Goal: Task Accomplishment & Management: Complete application form

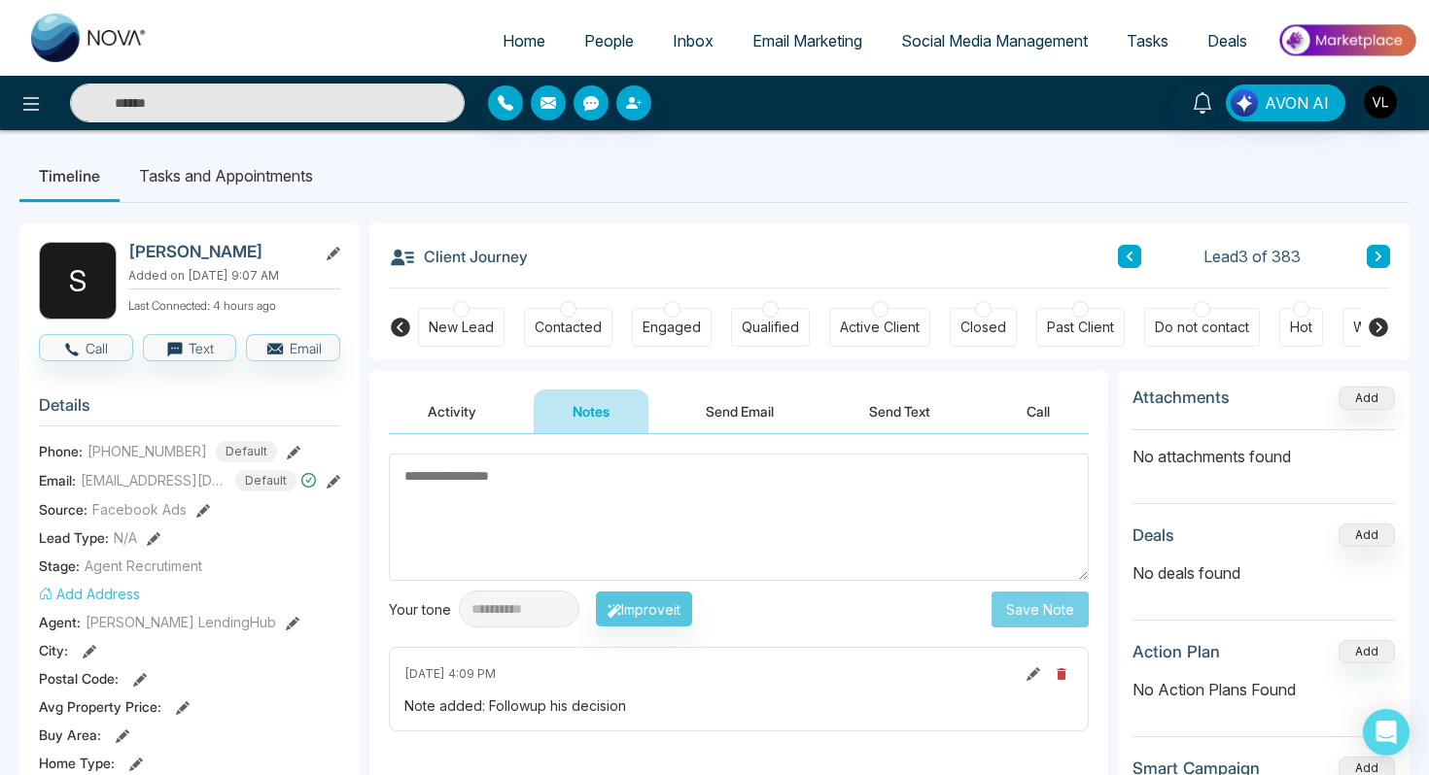
click at [590, 23] on link "People" at bounding box center [609, 40] width 88 height 37
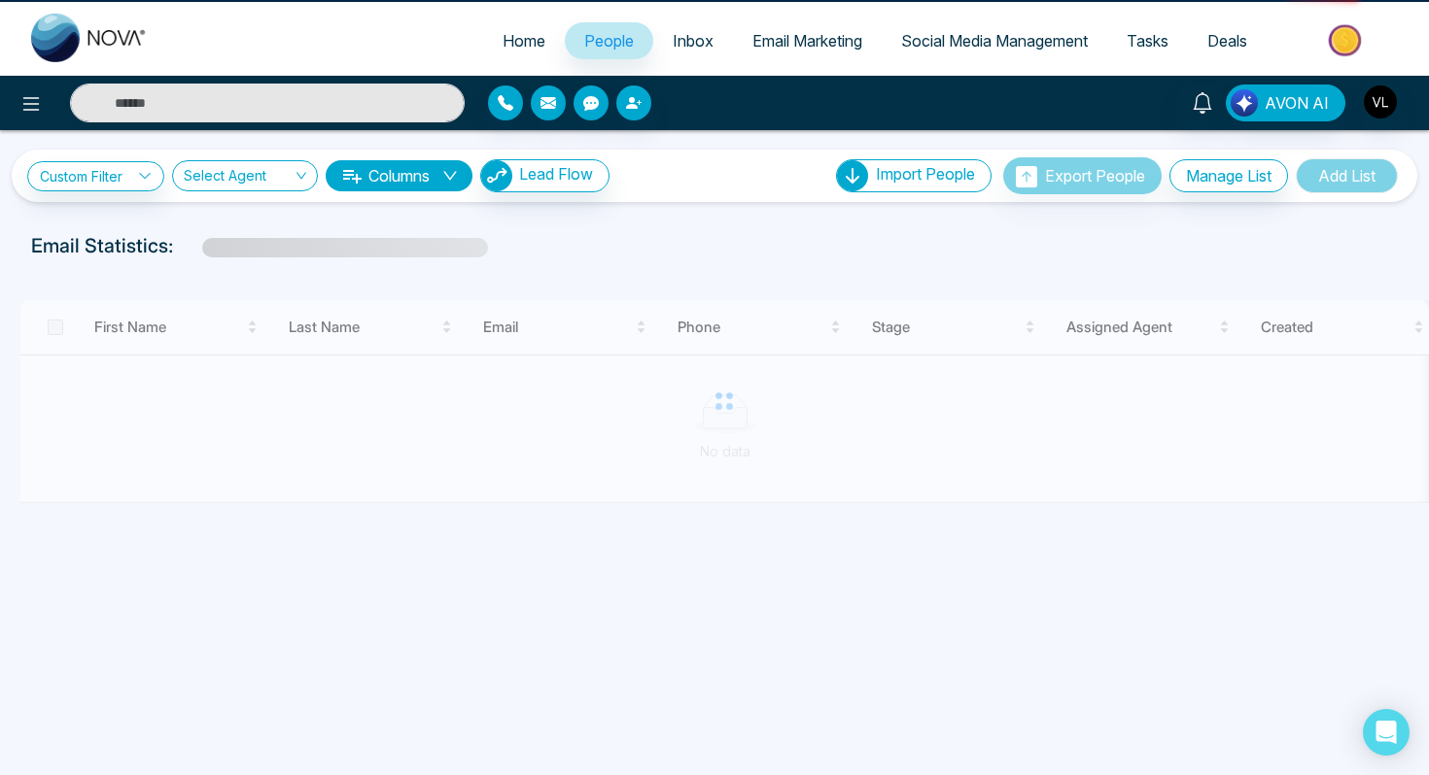
click at [601, 44] on span "People" at bounding box center [609, 40] width 50 height 19
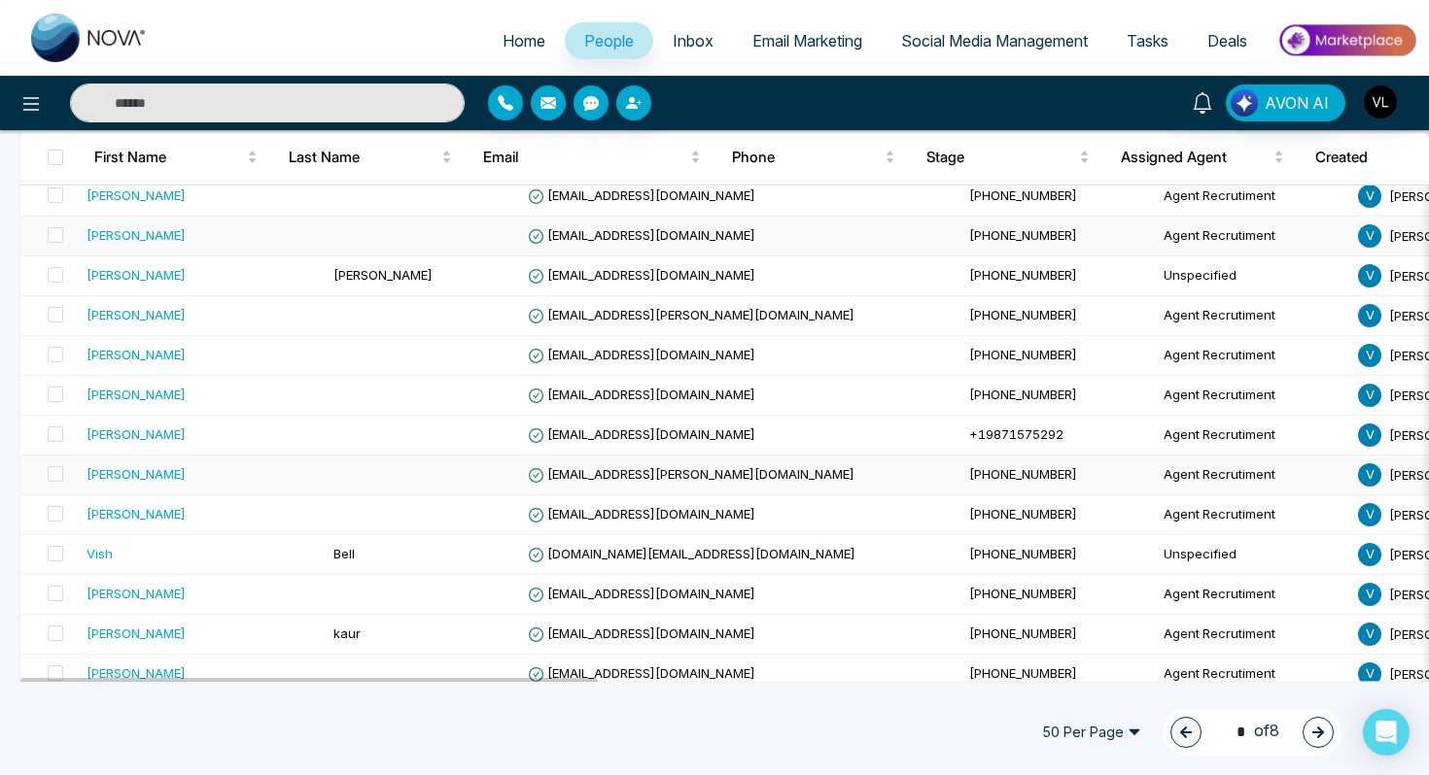
scroll to position [357, 0]
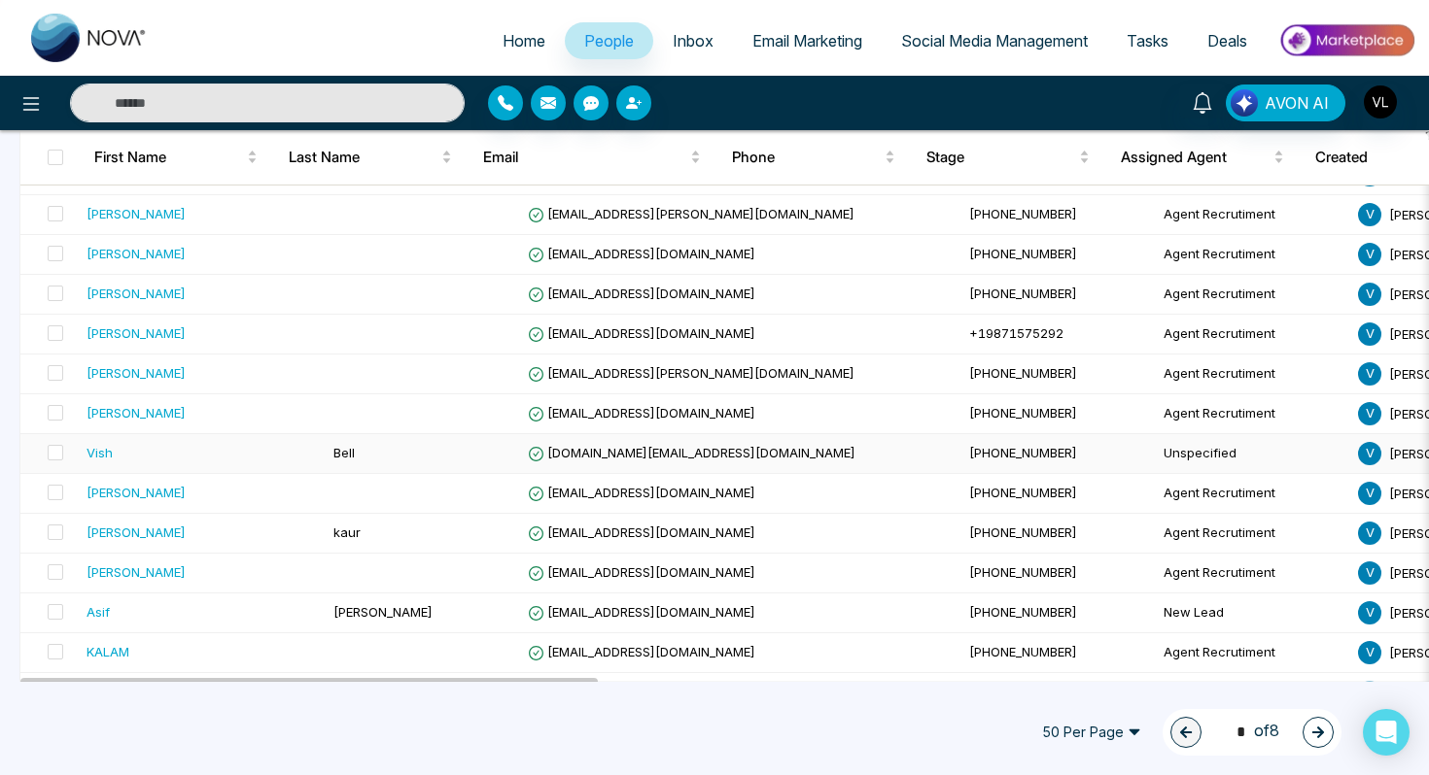
click at [228, 467] on td "Vish" at bounding box center [202, 454] width 247 height 40
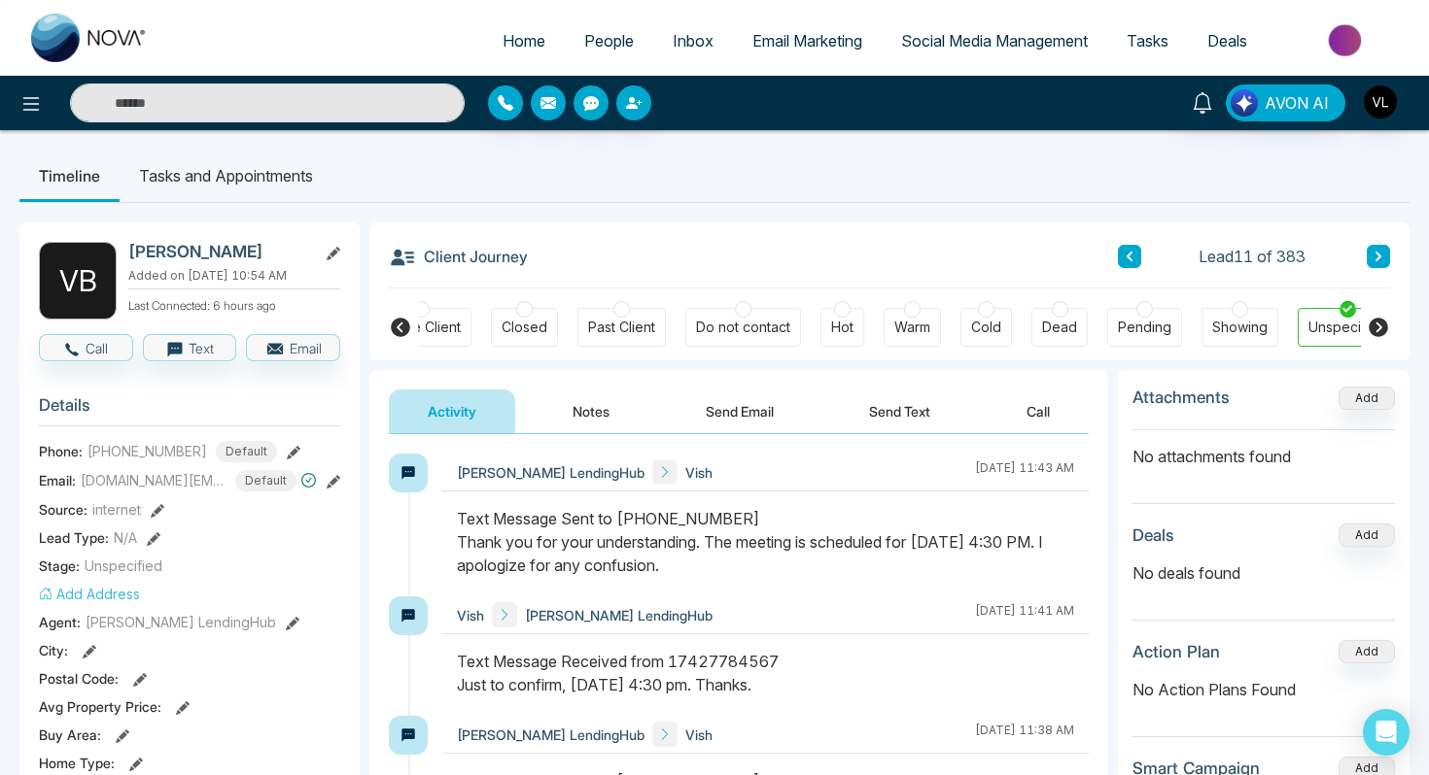
scroll to position [0, 493]
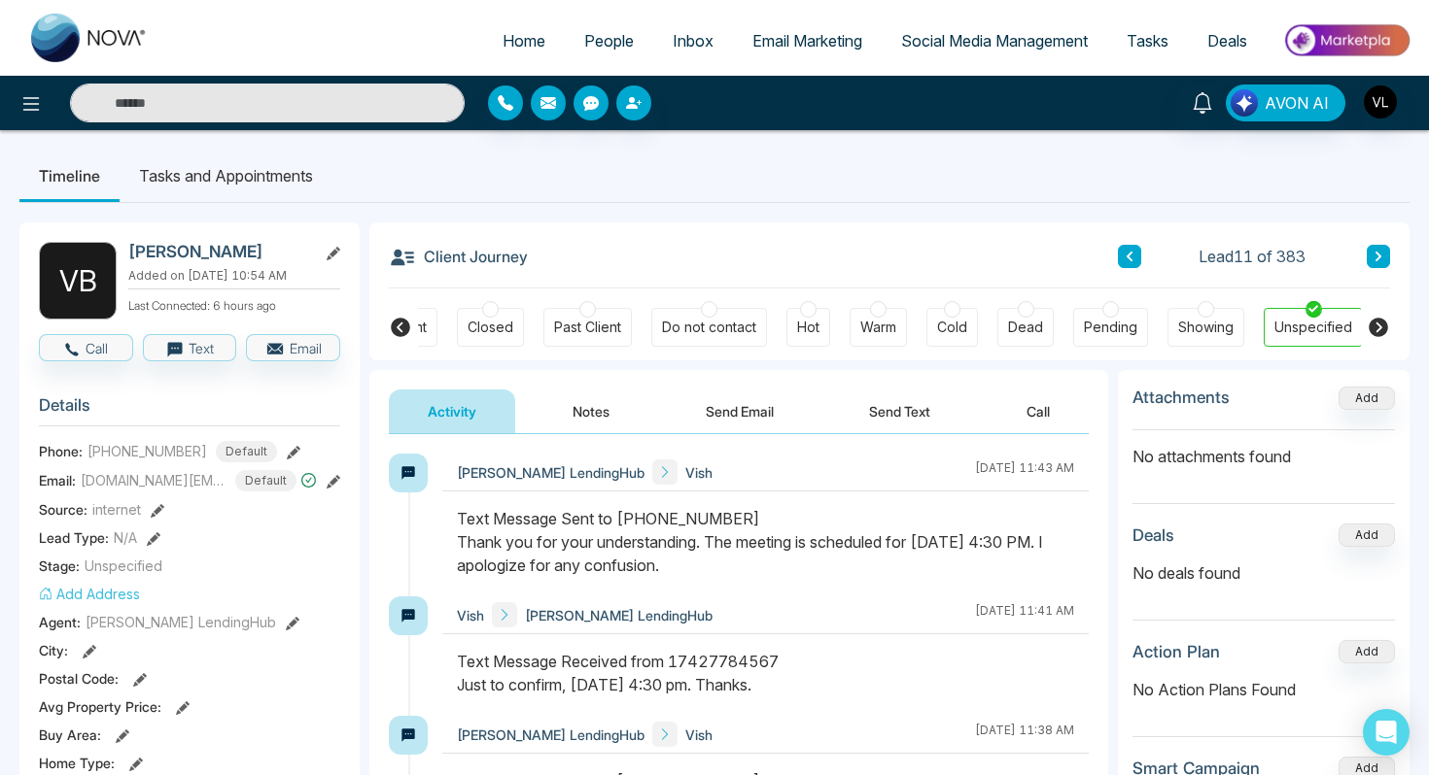
click at [248, 176] on li "Tasks and Appointments" at bounding box center [226, 176] width 213 height 52
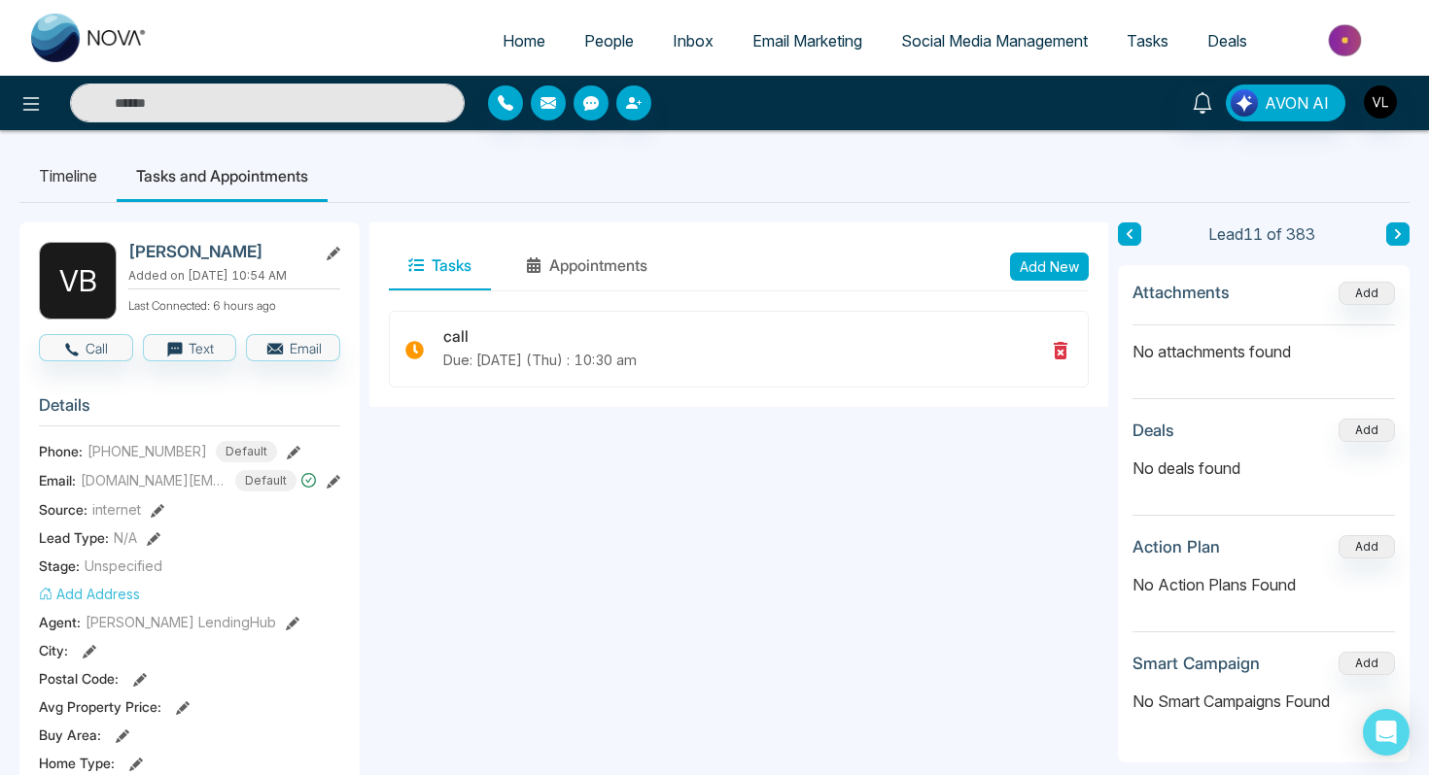
click at [1048, 267] on button "Add New" at bounding box center [1049, 267] width 79 height 28
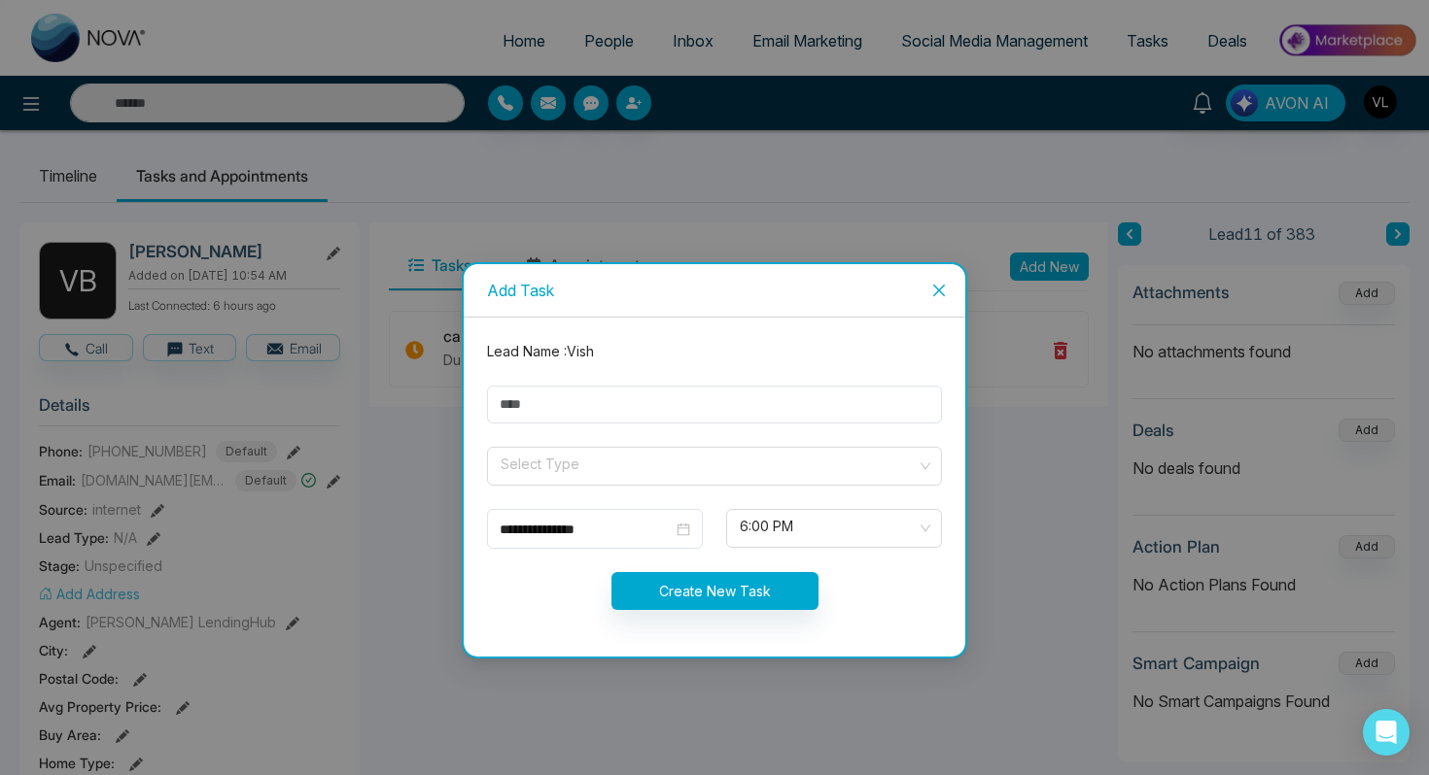
click at [949, 287] on span "Close" at bounding box center [938, 290] width 52 height 52
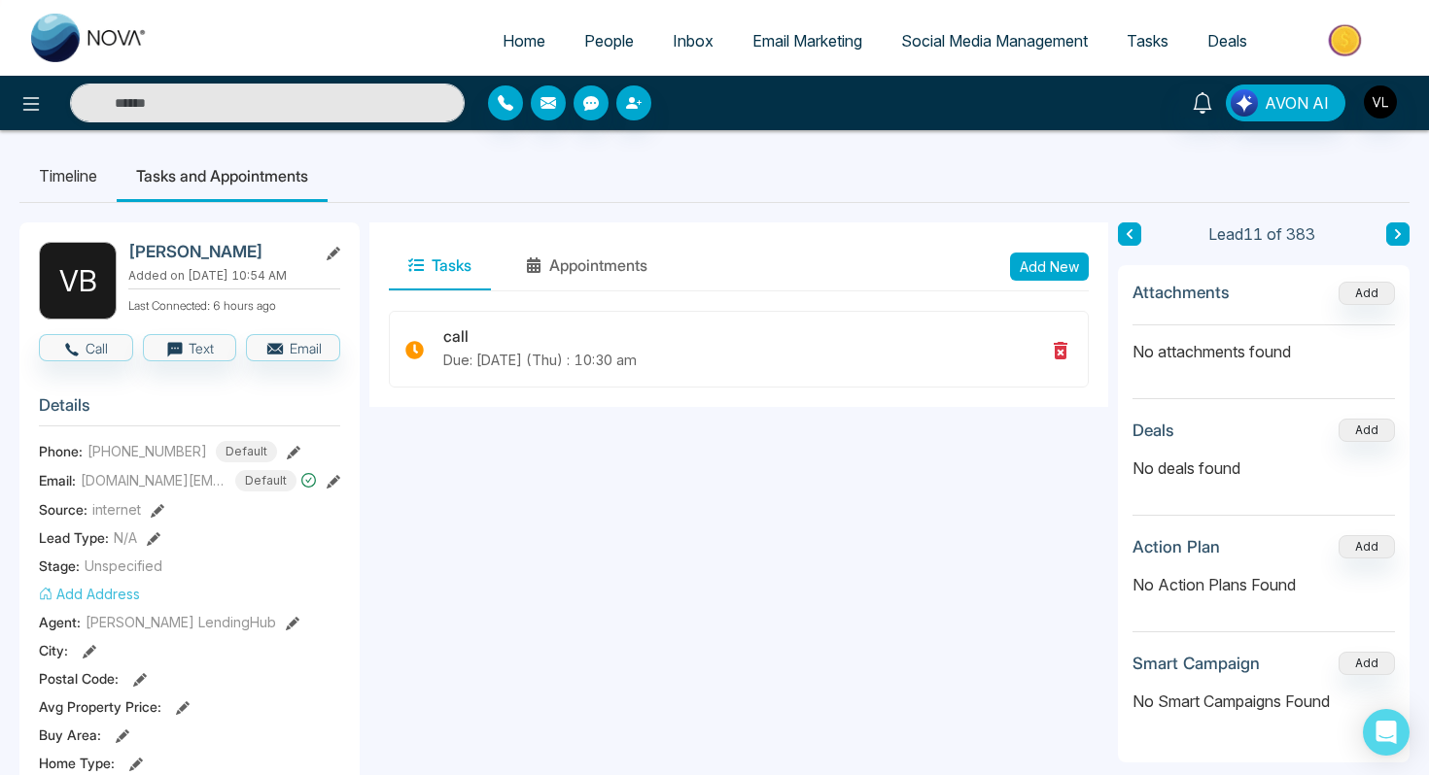
click at [76, 164] on li "Timeline" at bounding box center [67, 176] width 97 height 52
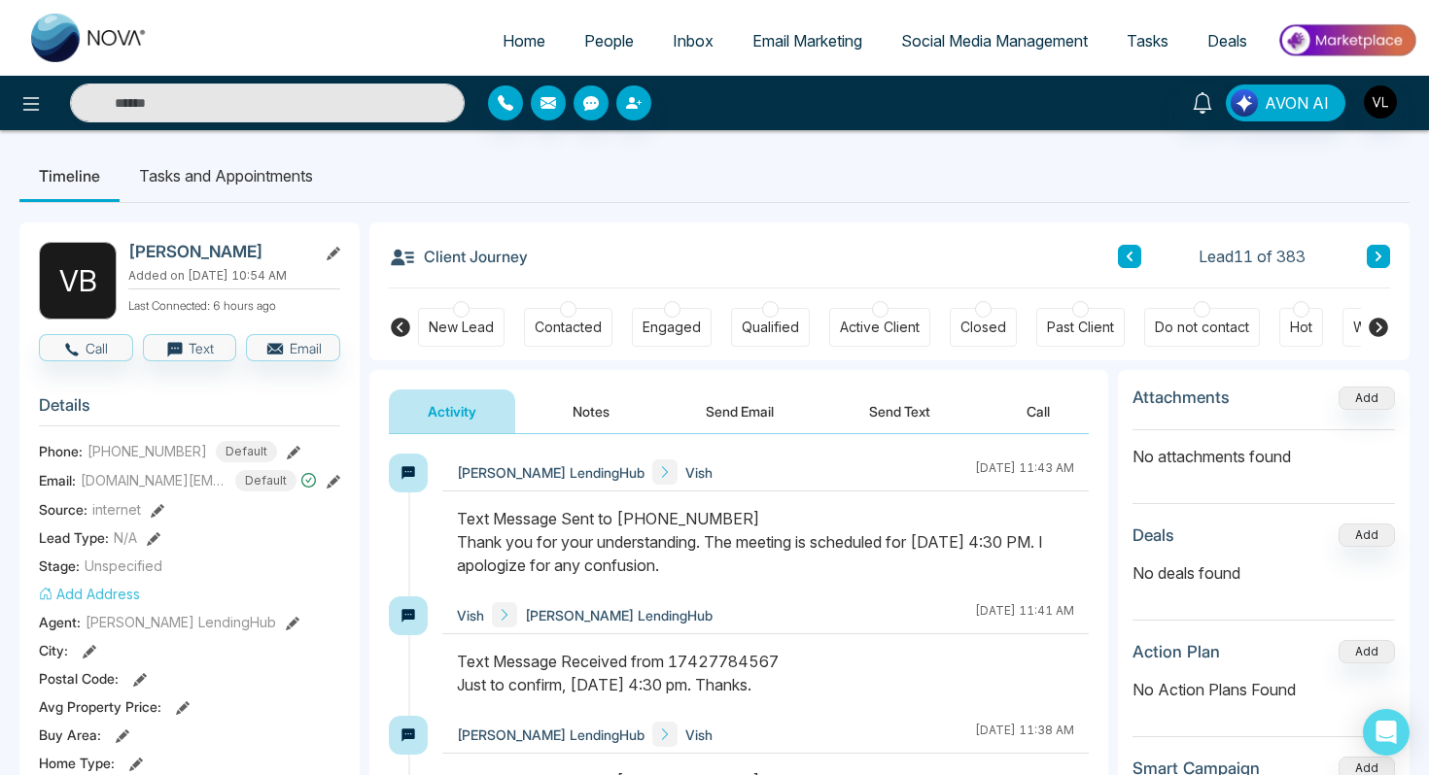
click at [601, 40] on span "People" at bounding box center [609, 40] width 50 height 19
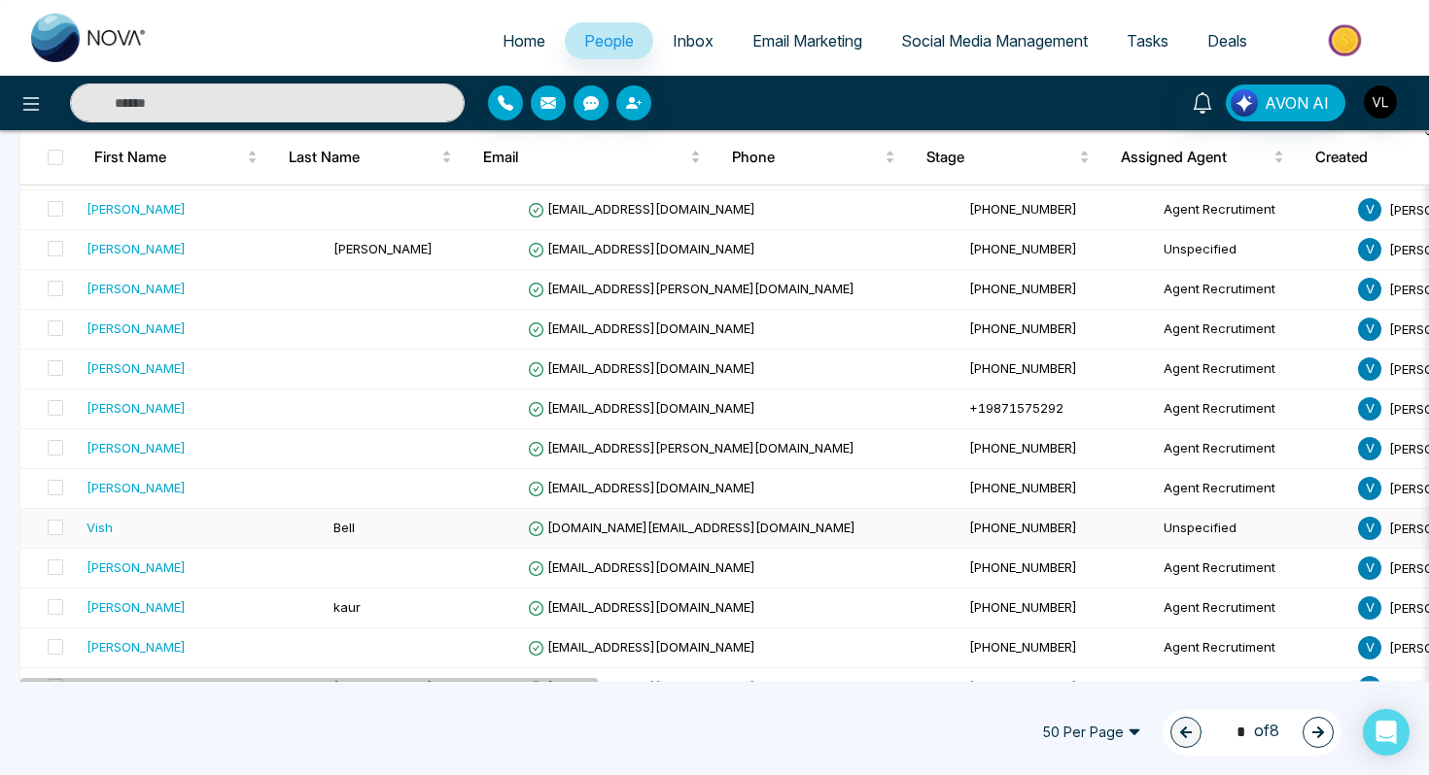
scroll to position [283, 0]
click at [333, 533] on span "Bell" at bounding box center [343, 527] width 21 height 16
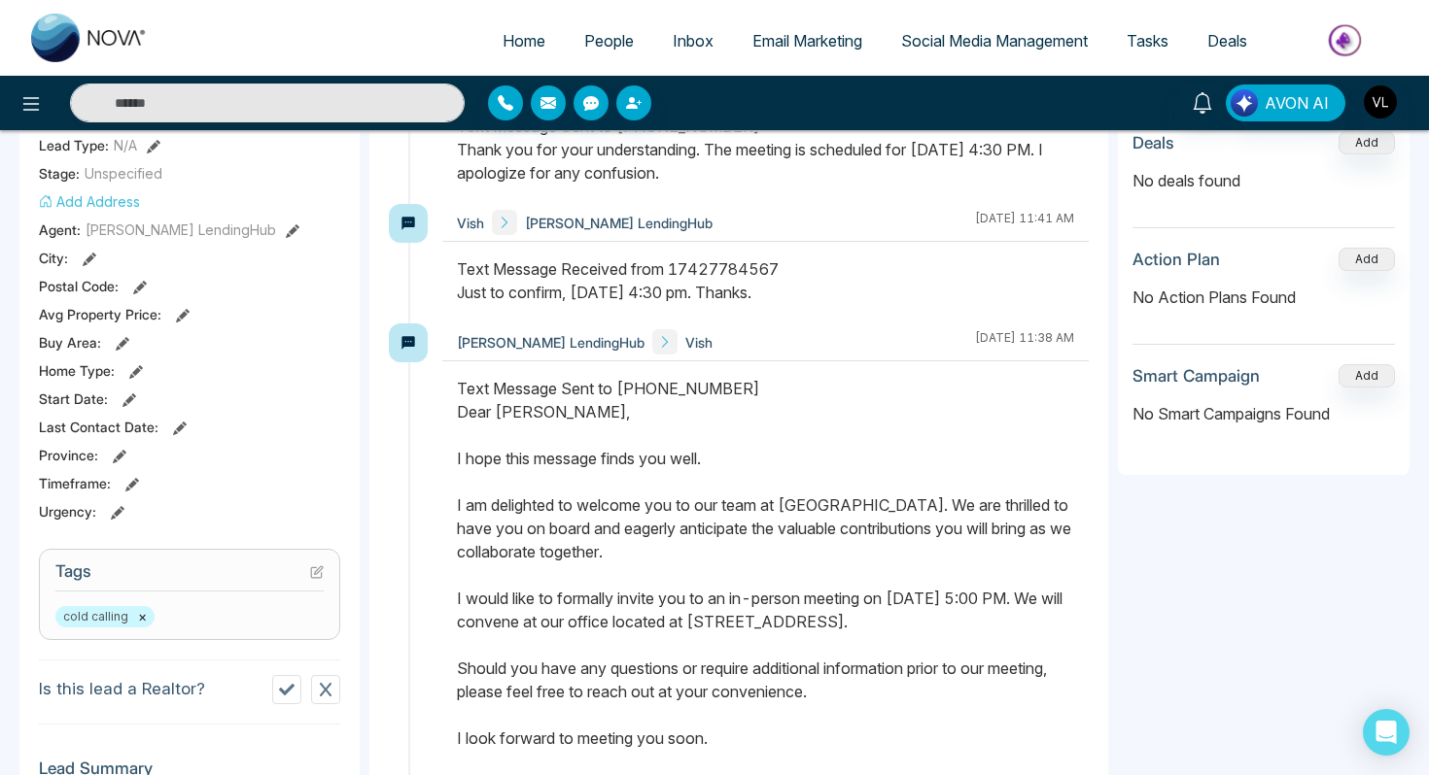
scroll to position [392, 0]
click at [320, 580] on icon at bounding box center [317, 574] width 14 height 14
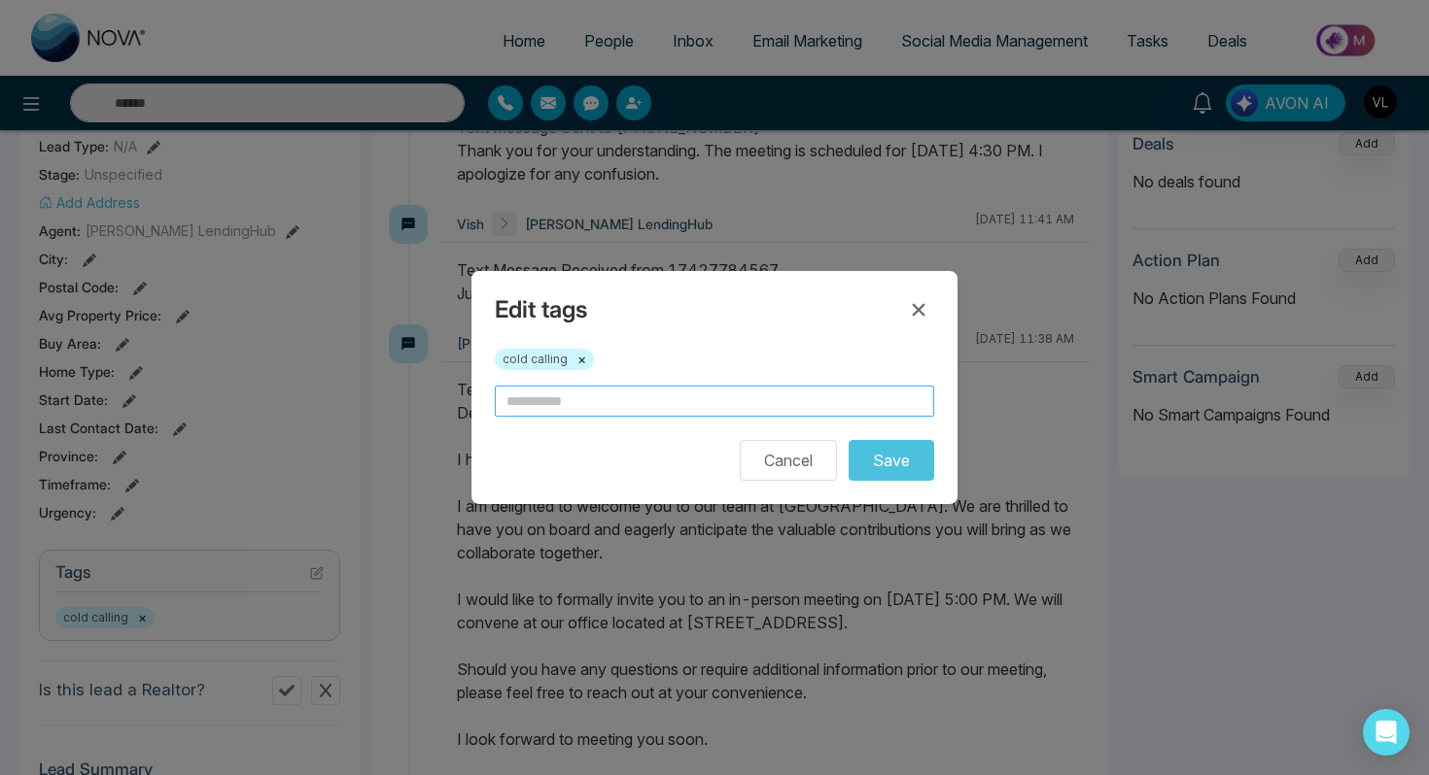
click at [578, 399] on input "text" at bounding box center [714, 401] width 439 height 31
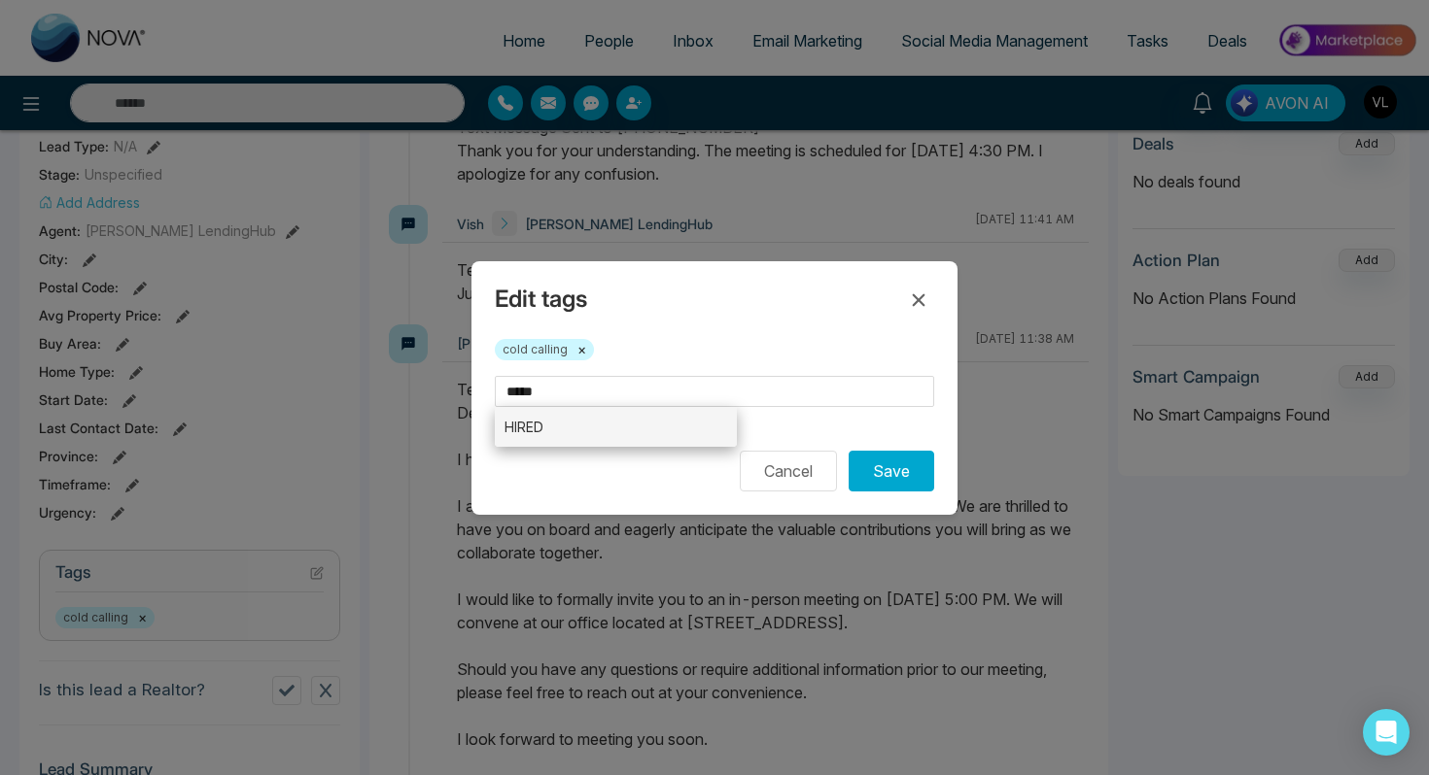
click at [555, 430] on li "HIRED" at bounding box center [616, 427] width 242 height 40
type input "*****"
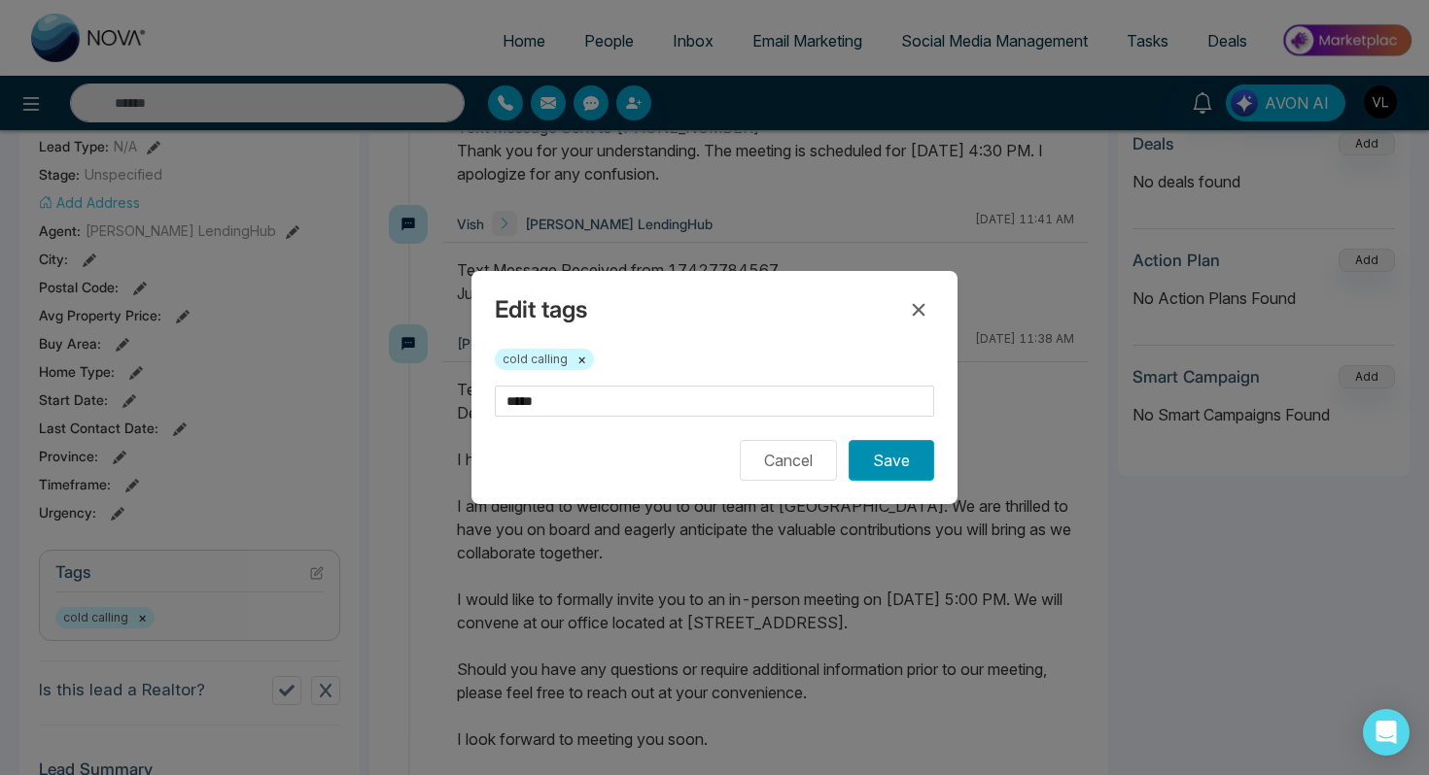
click at [911, 474] on button "Save" at bounding box center [891, 460] width 86 height 41
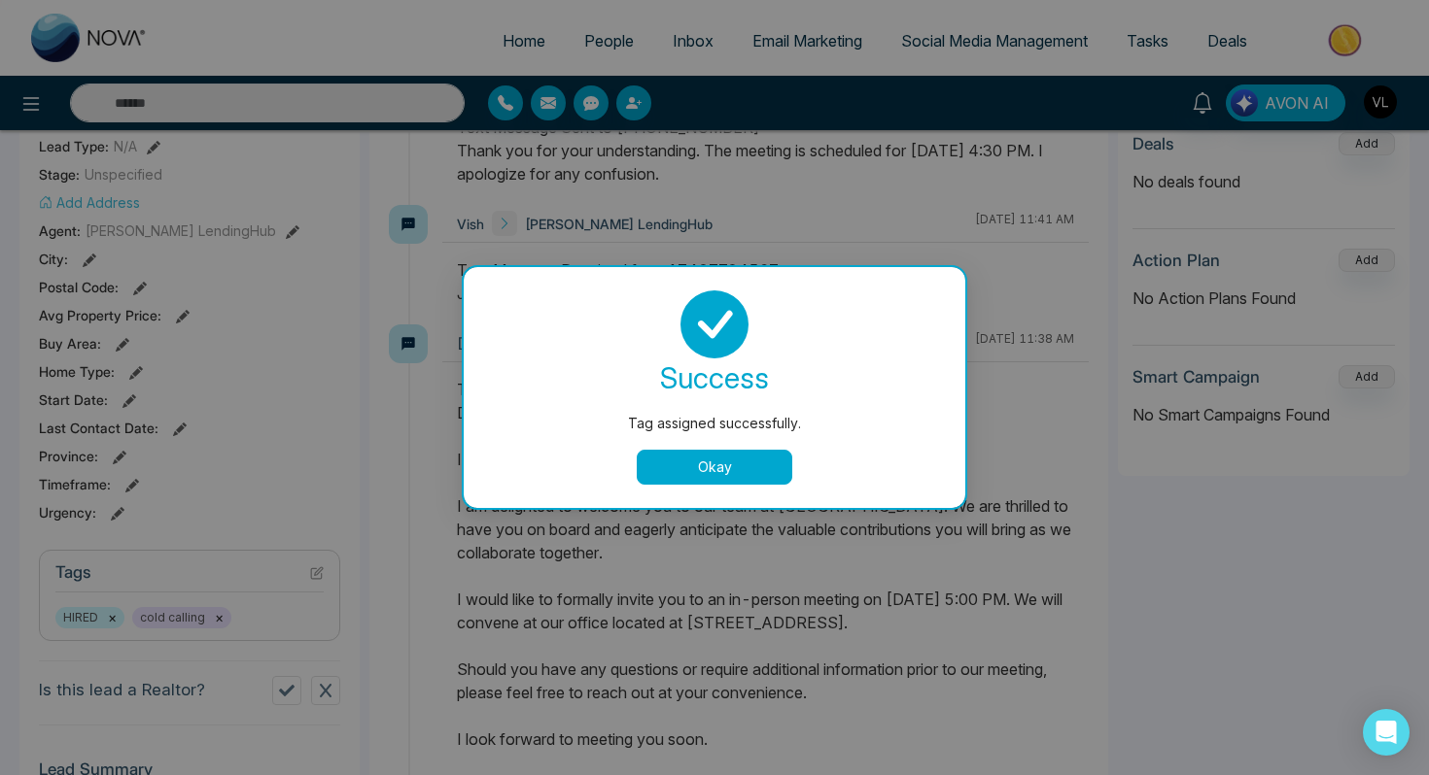
click at [699, 476] on button "Okay" at bounding box center [714, 467] width 155 height 35
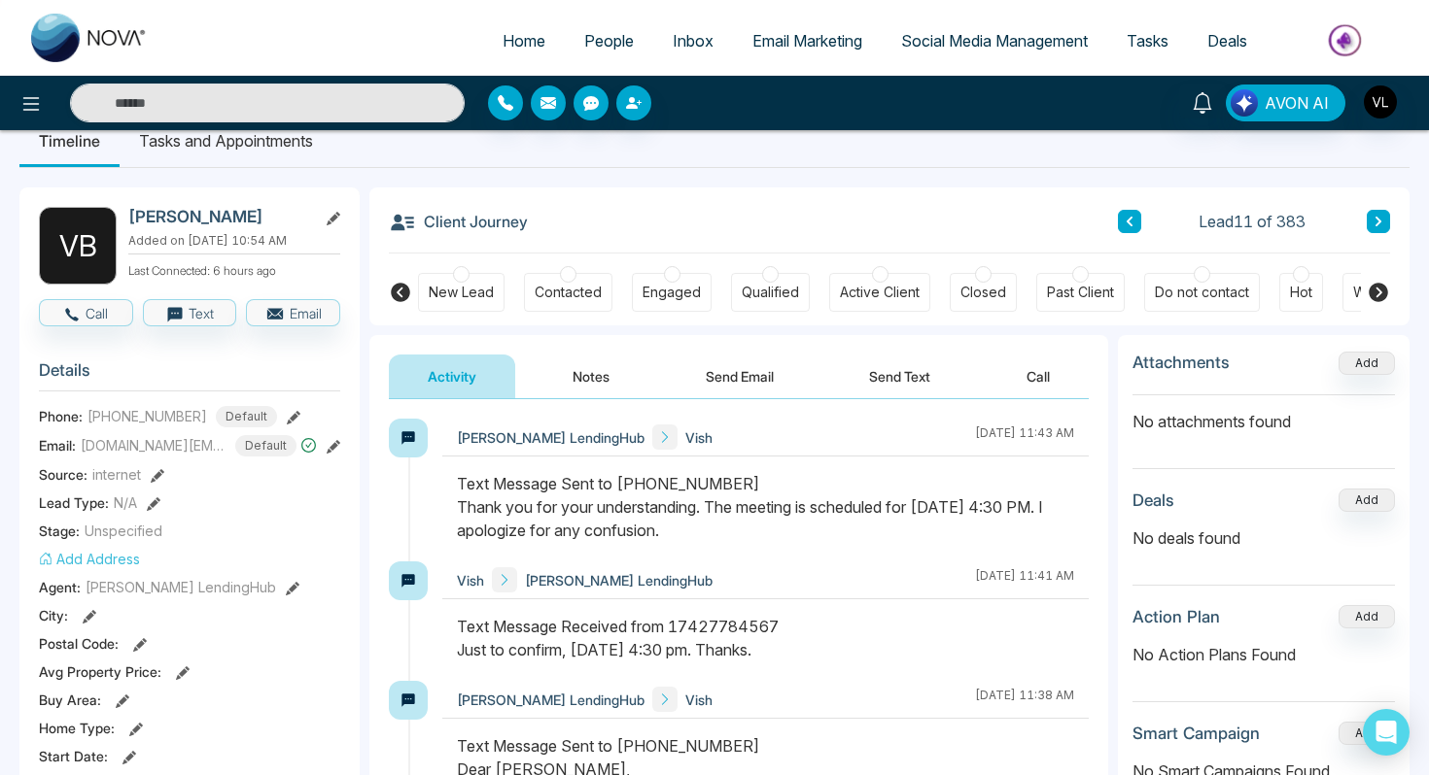
scroll to position [0, 0]
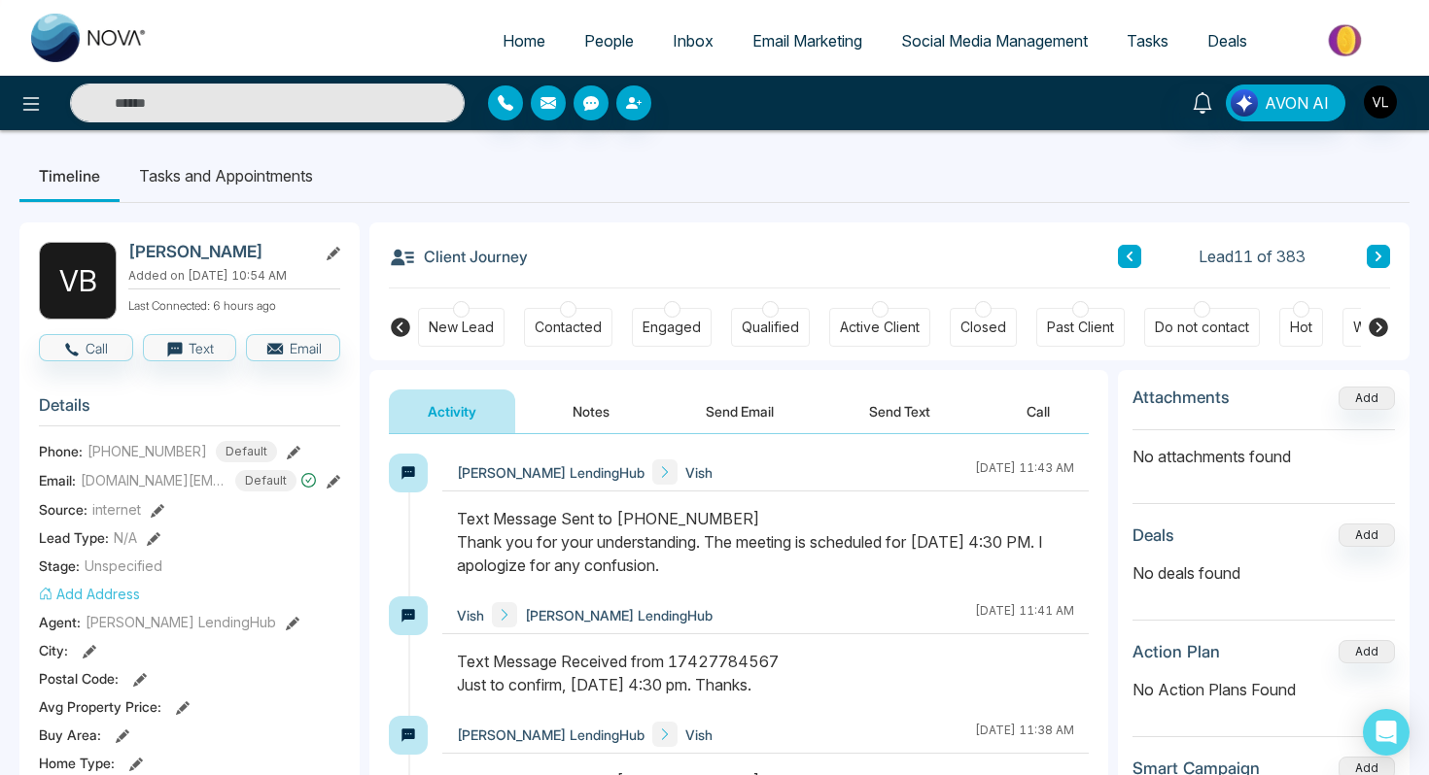
click at [615, 37] on span "People" at bounding box center [609, 40] width 50 height 19
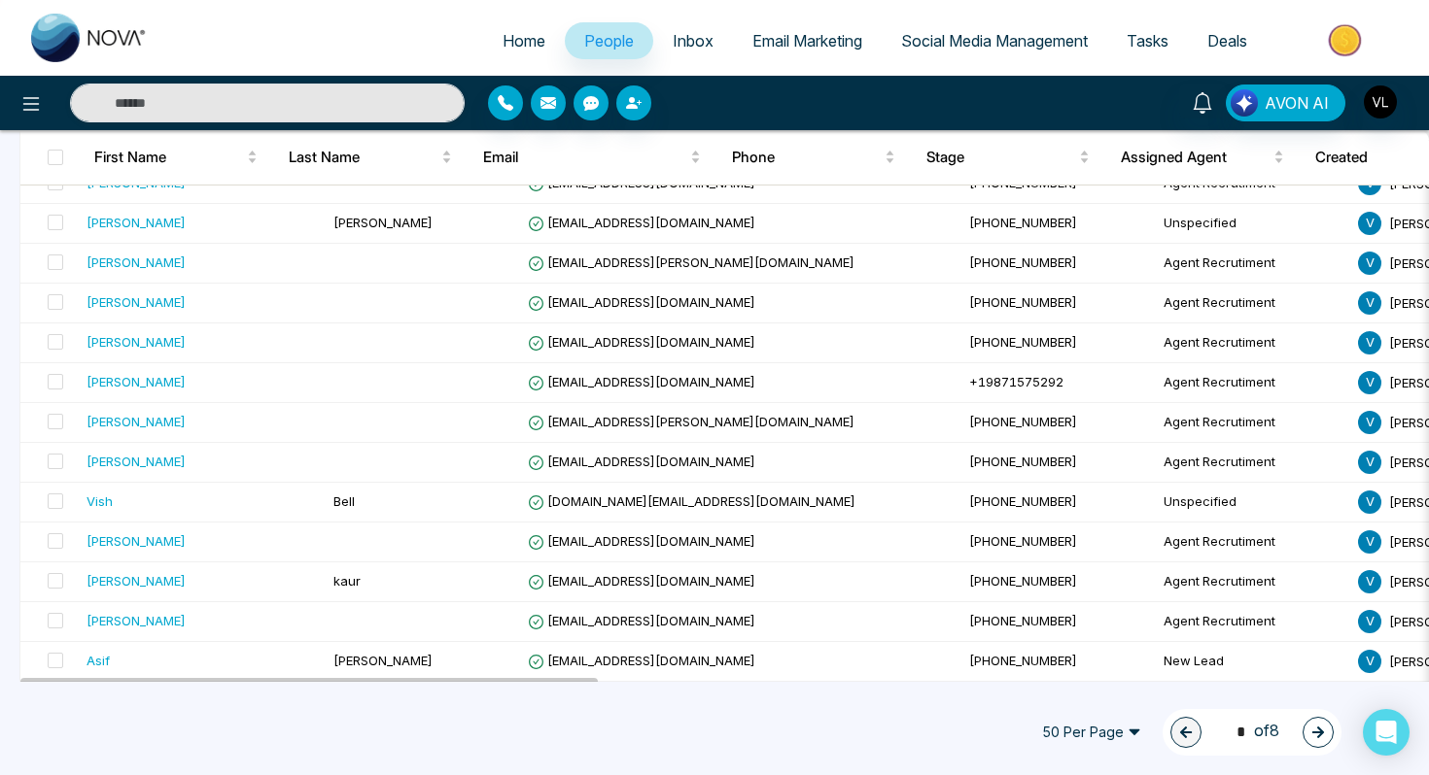
scroll to position [319, 0]
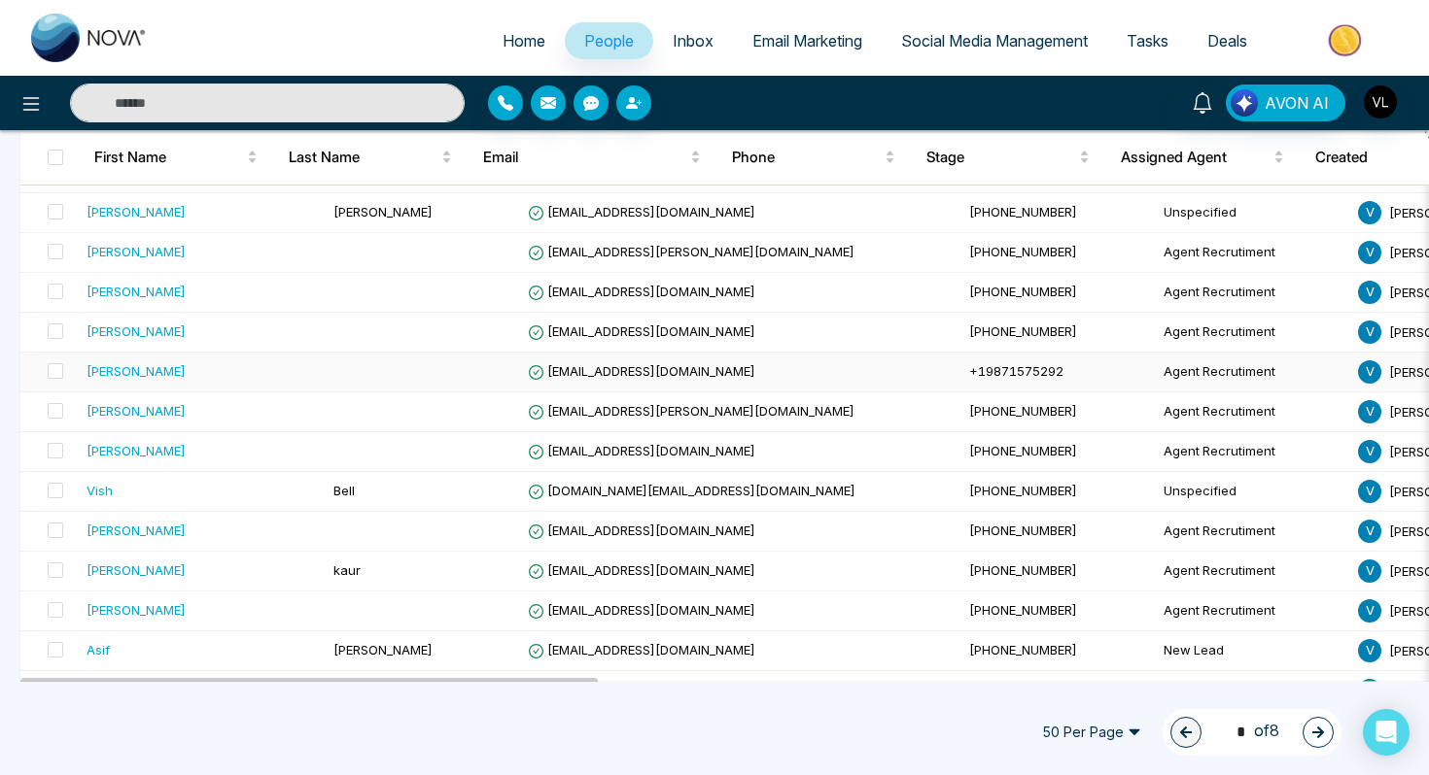
click at [162, 370] on div "[PERSON_NAME]" at bounding box center [135, 370] width 99 height 19
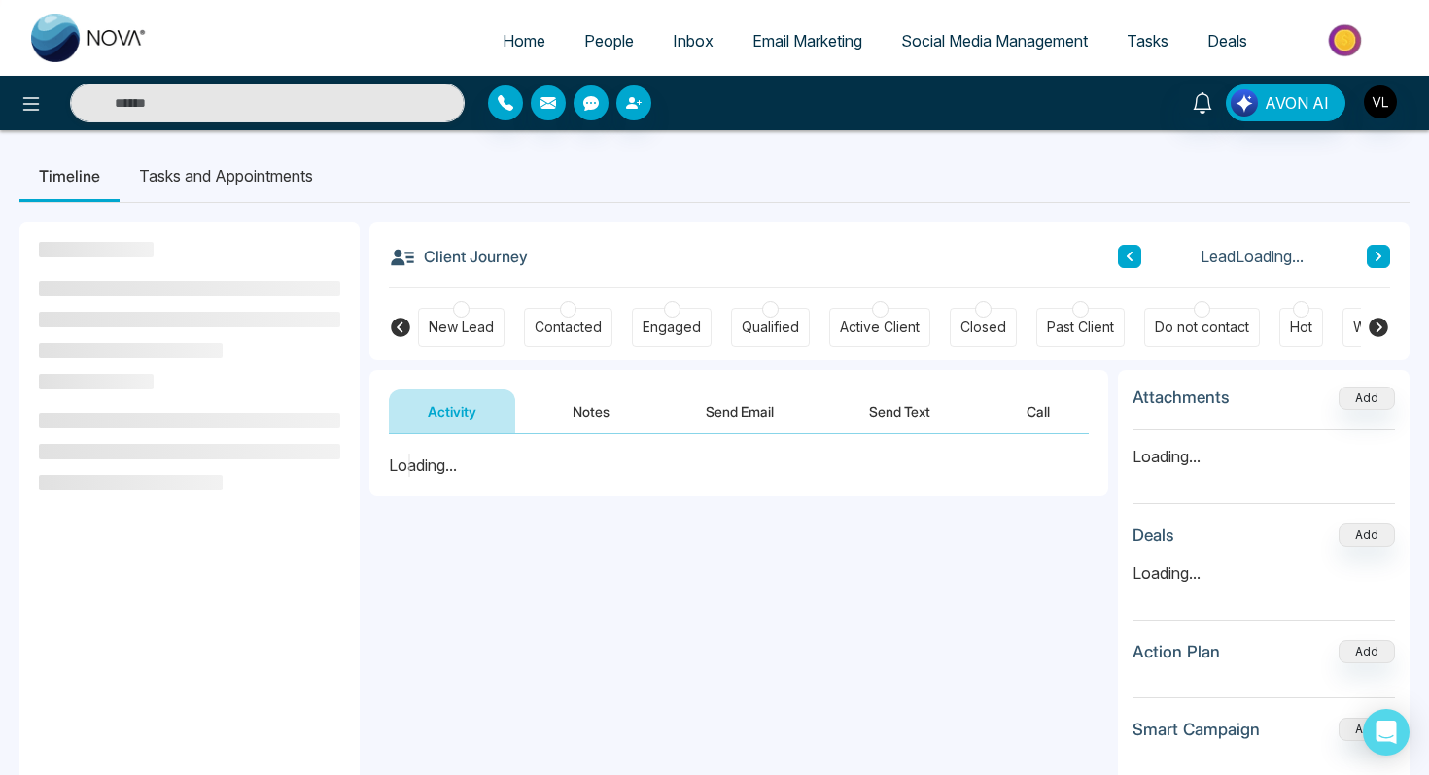
click at [602, 421] on button "Notes" at bounding box center [591, 412] width 115 height 44
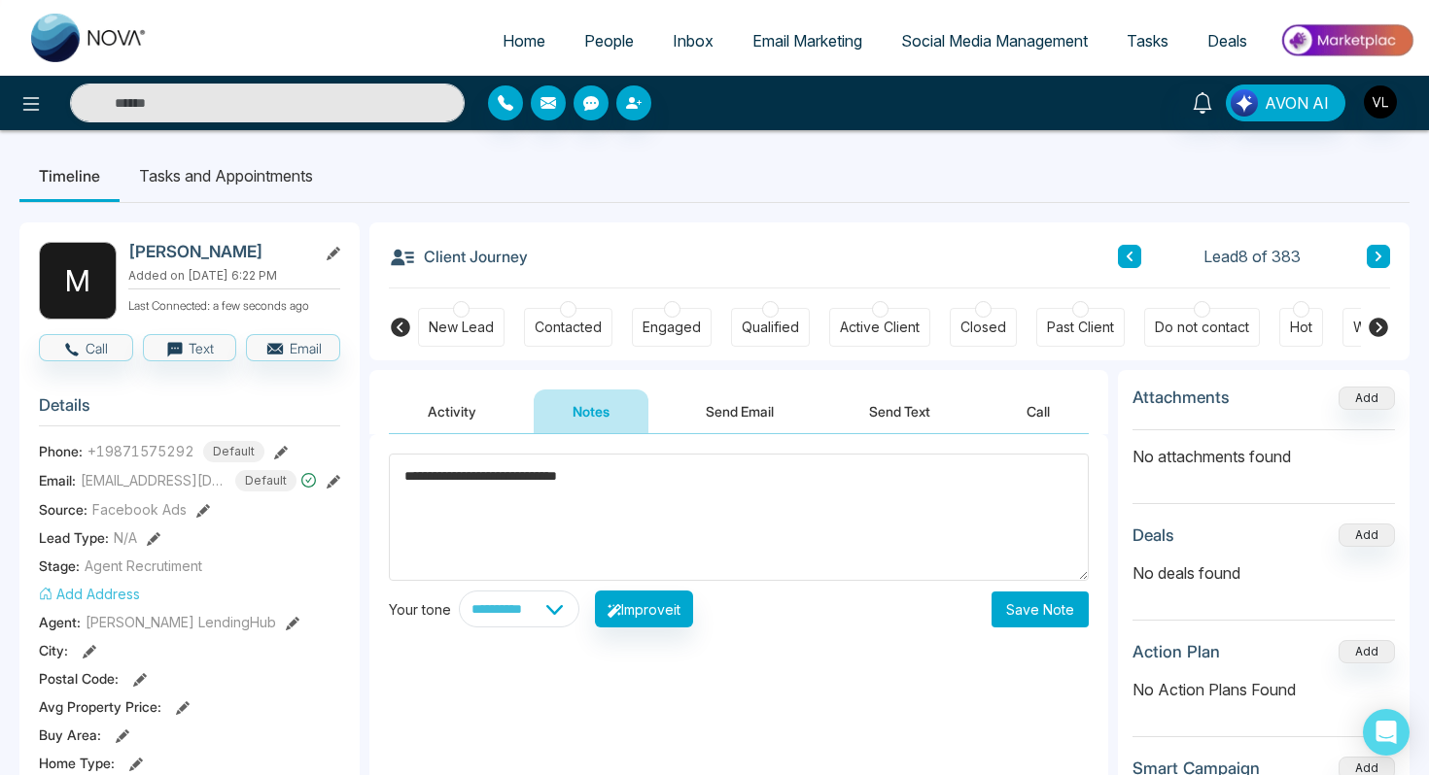
type textarea "**********"
click at [1023, 628] on button "Save Note" at bounding box center [1039, 610] width 97 height 36
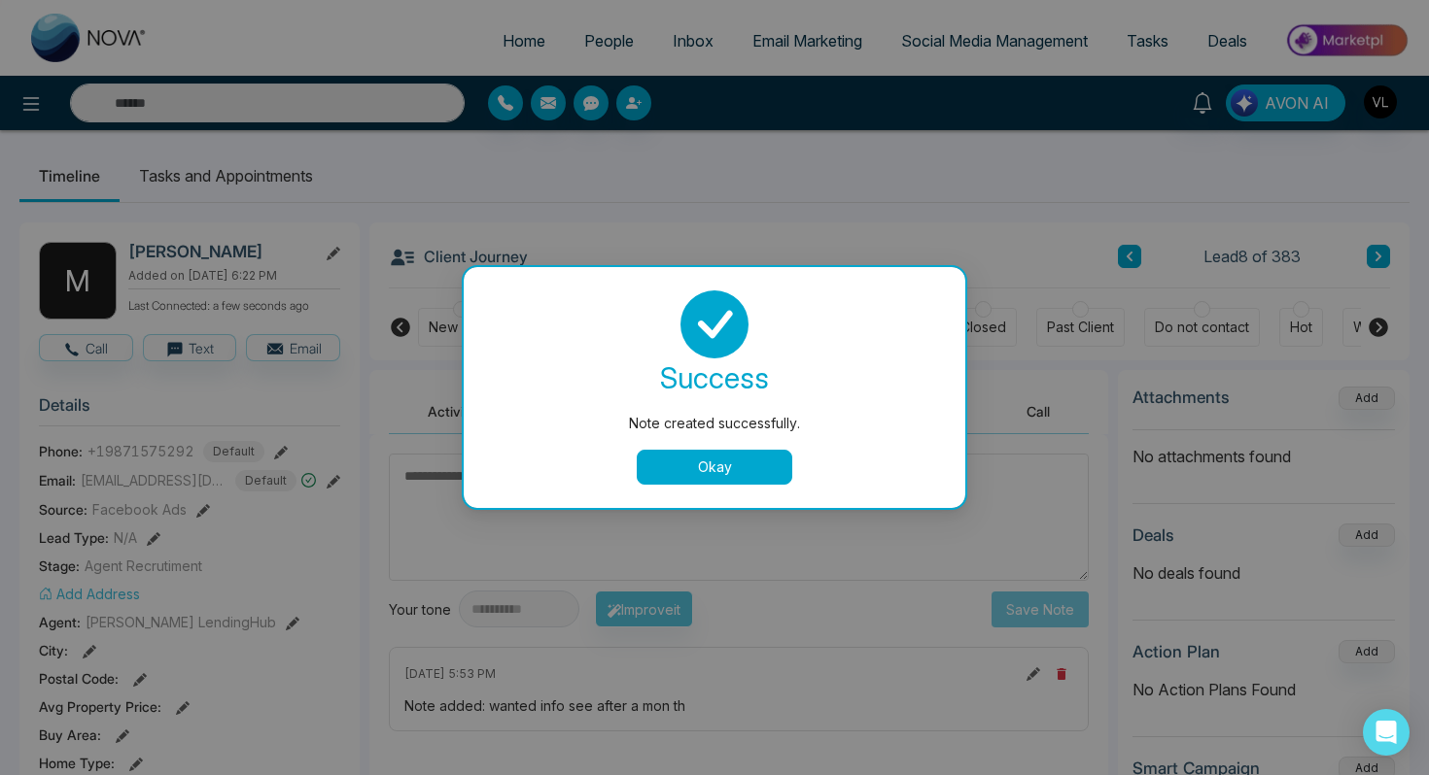
click at [257, 196] on div "Note created successfully. success Note created successfully. Okay" at bounding box center [714, 387] width 1429 height 775
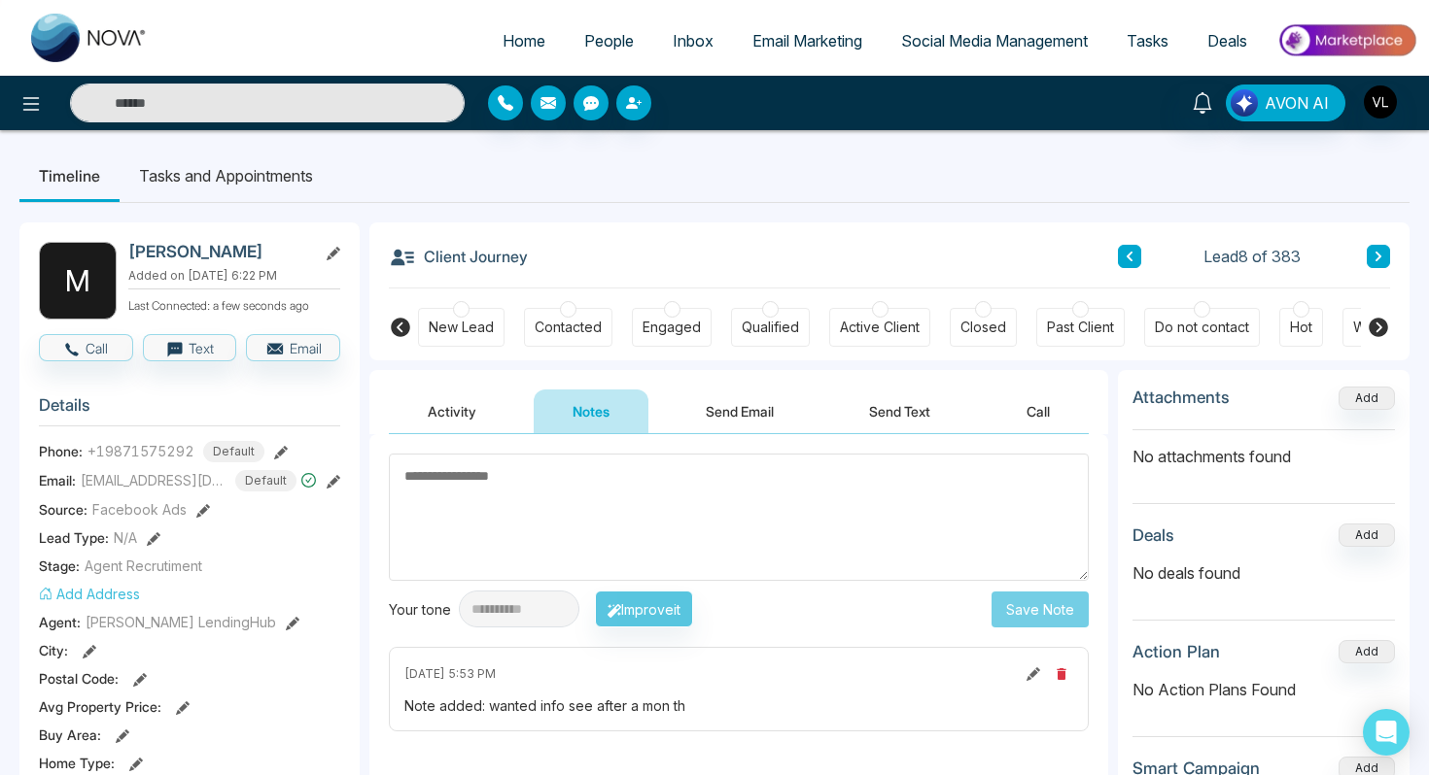
click at [271, 155] on li "Tasks and Appointments" at bounding box center [226, 176] width 213 height 52
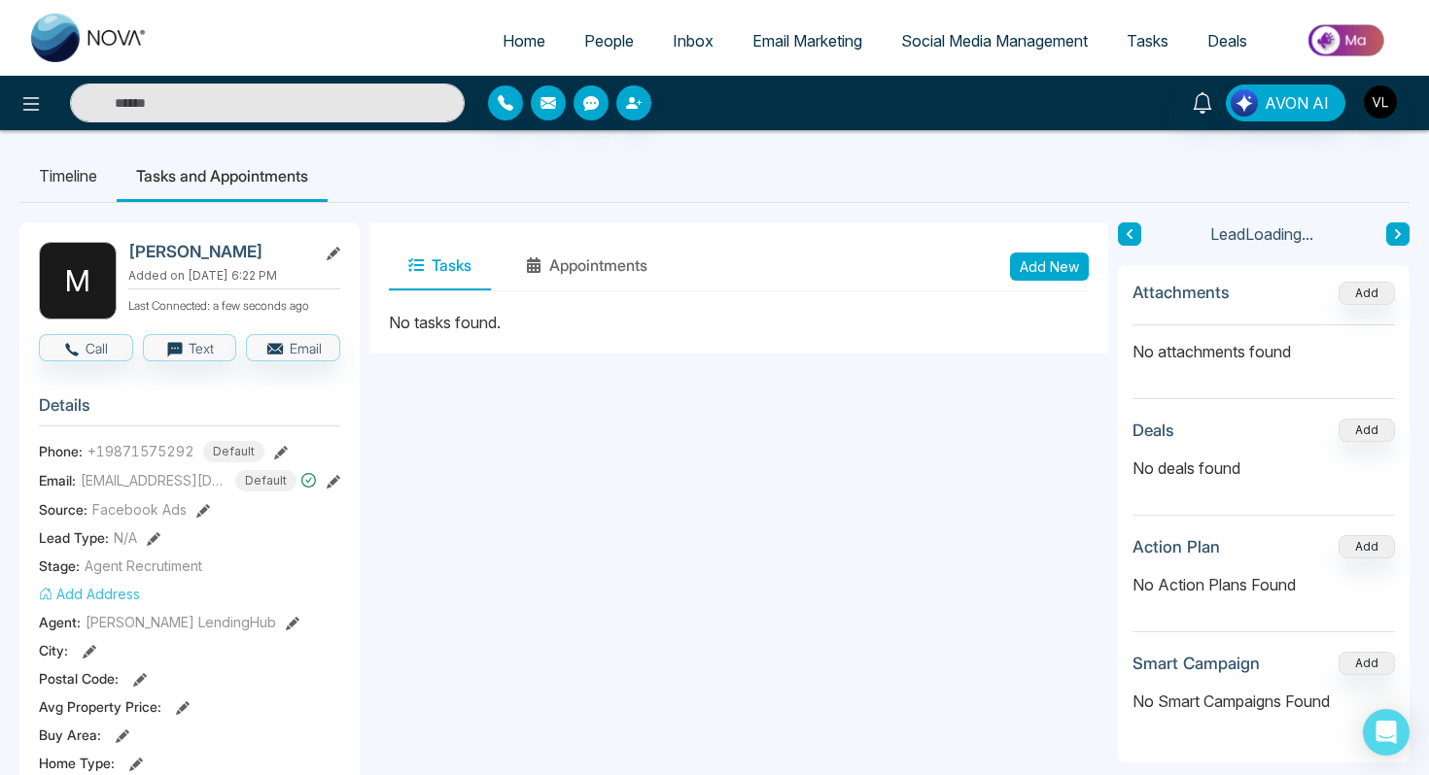
click at [1027, 273] on button "Add New" at bounding box center [1049, 267] width 79 height 28
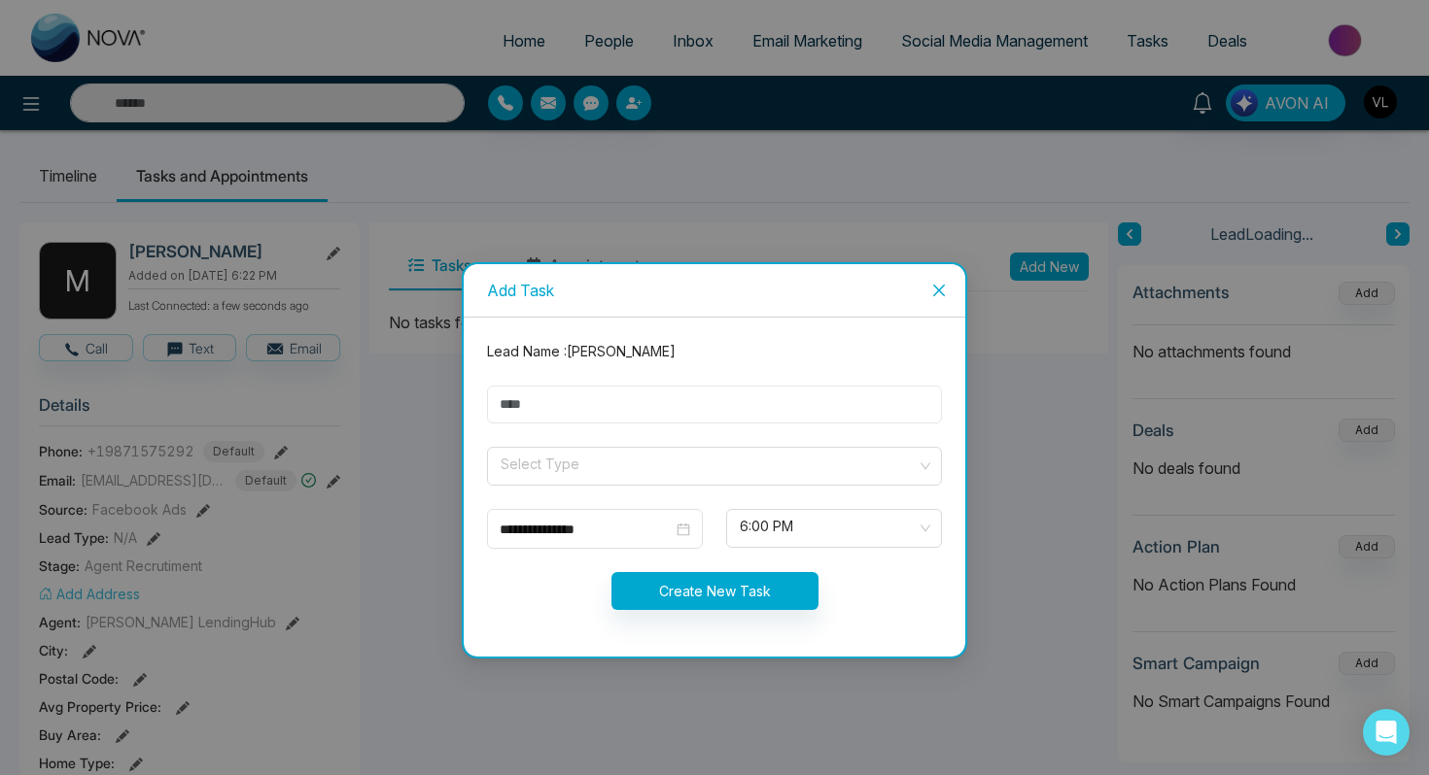
click at [663, 415] on input "text" at bounding box center [714, 405] width 455 height 38
type input "****"
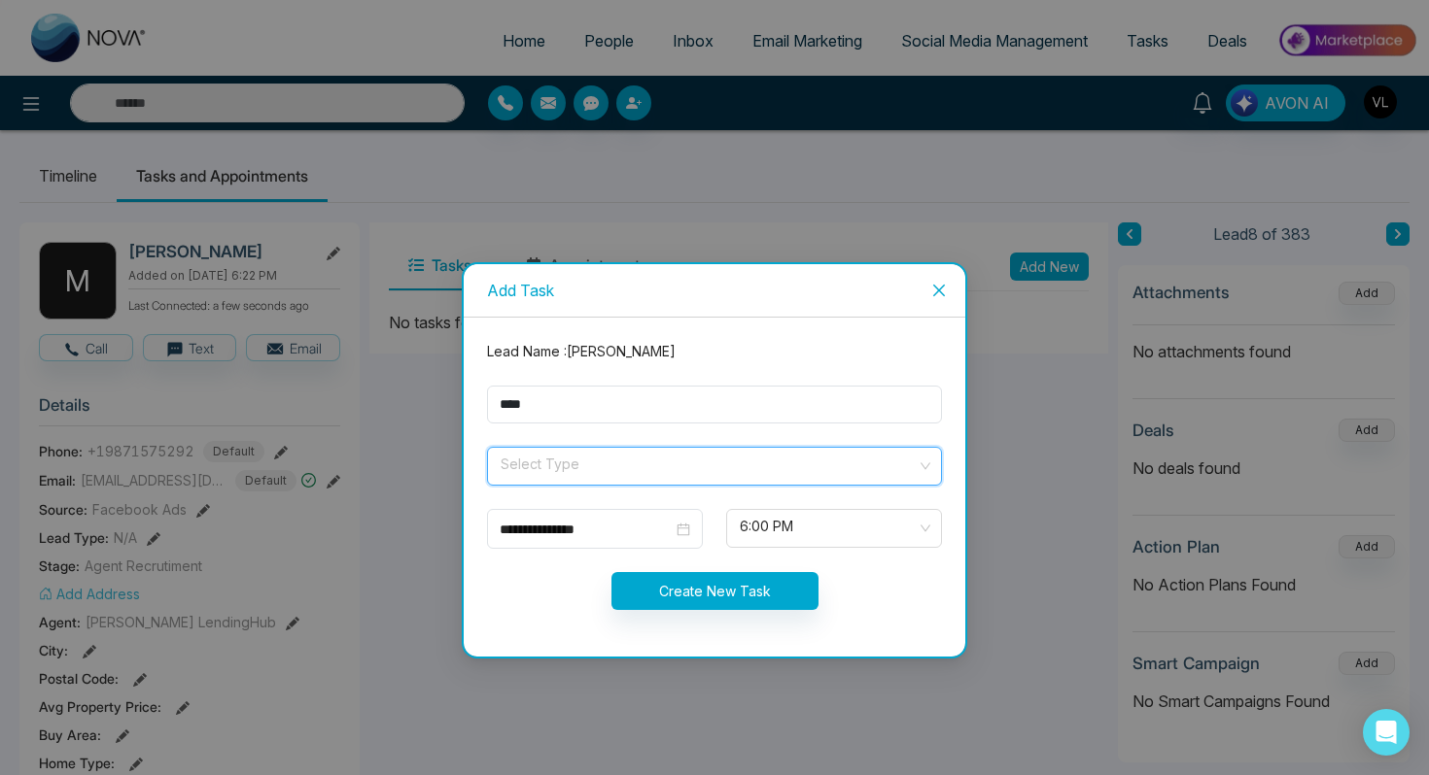
click at [631, 457] on input "search" at bounding box center [708, 462] width 418 height 29
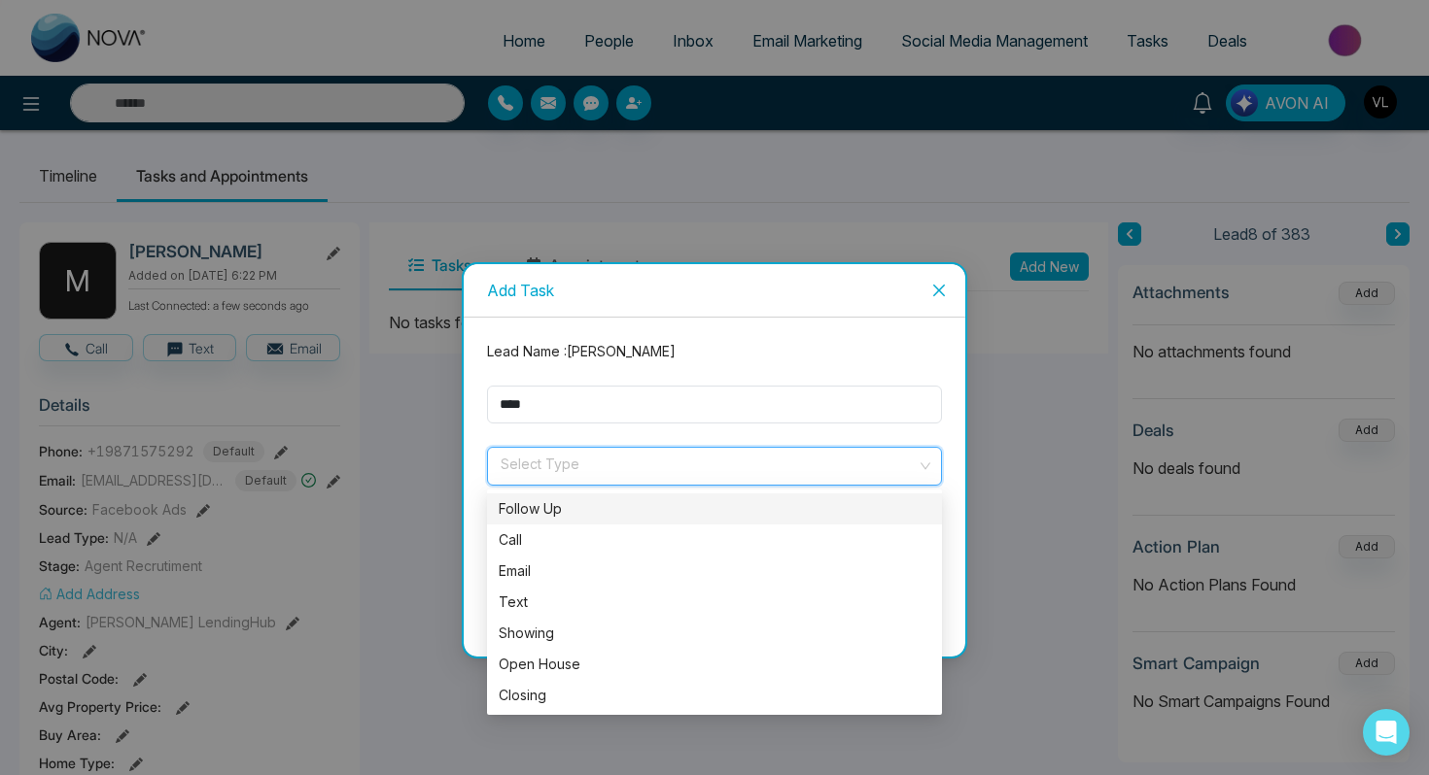
click at [549, 514] on div "Follow Up" at bounding box center [714, 509] width 431 height 21
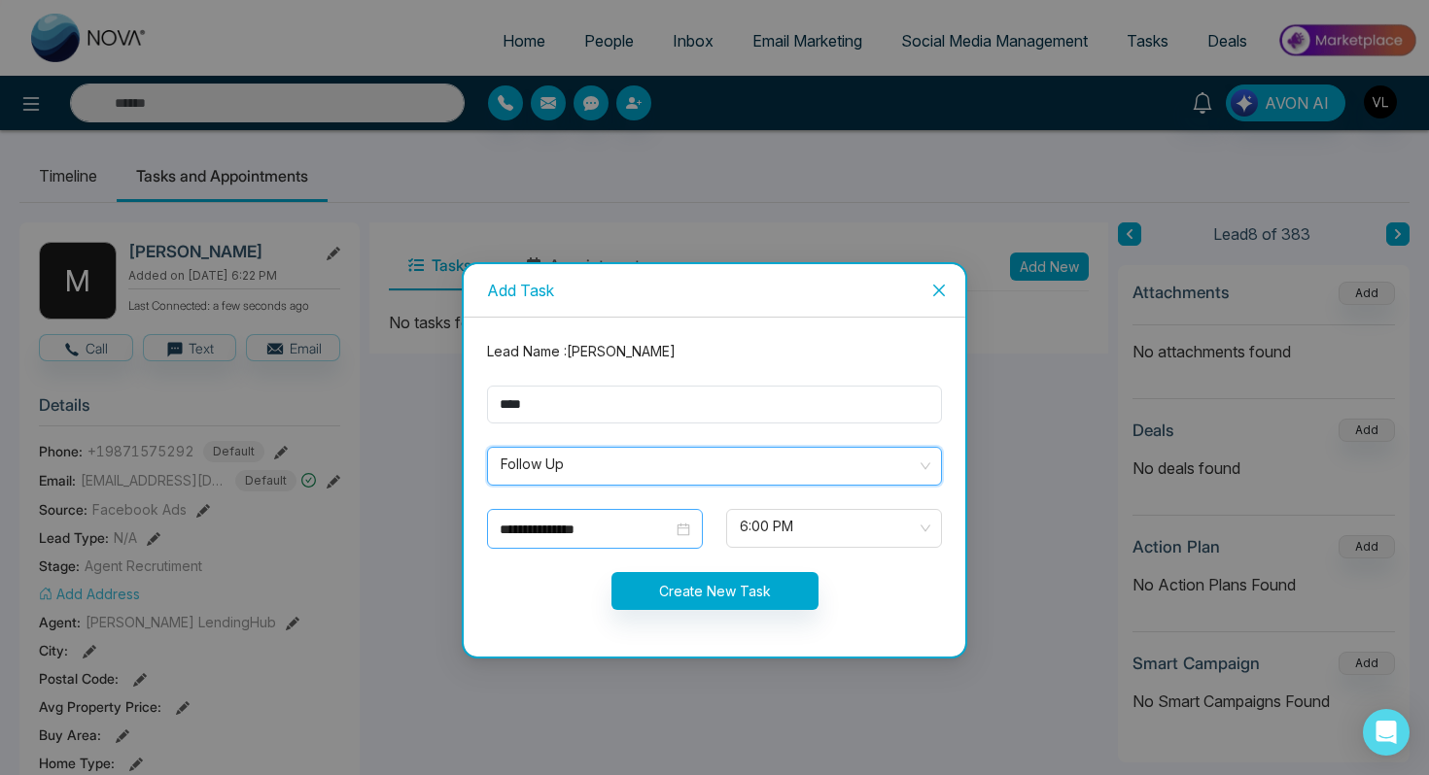
click at [694, 534] on div "**********" at bounding box center [595, 529] width 216 height 40
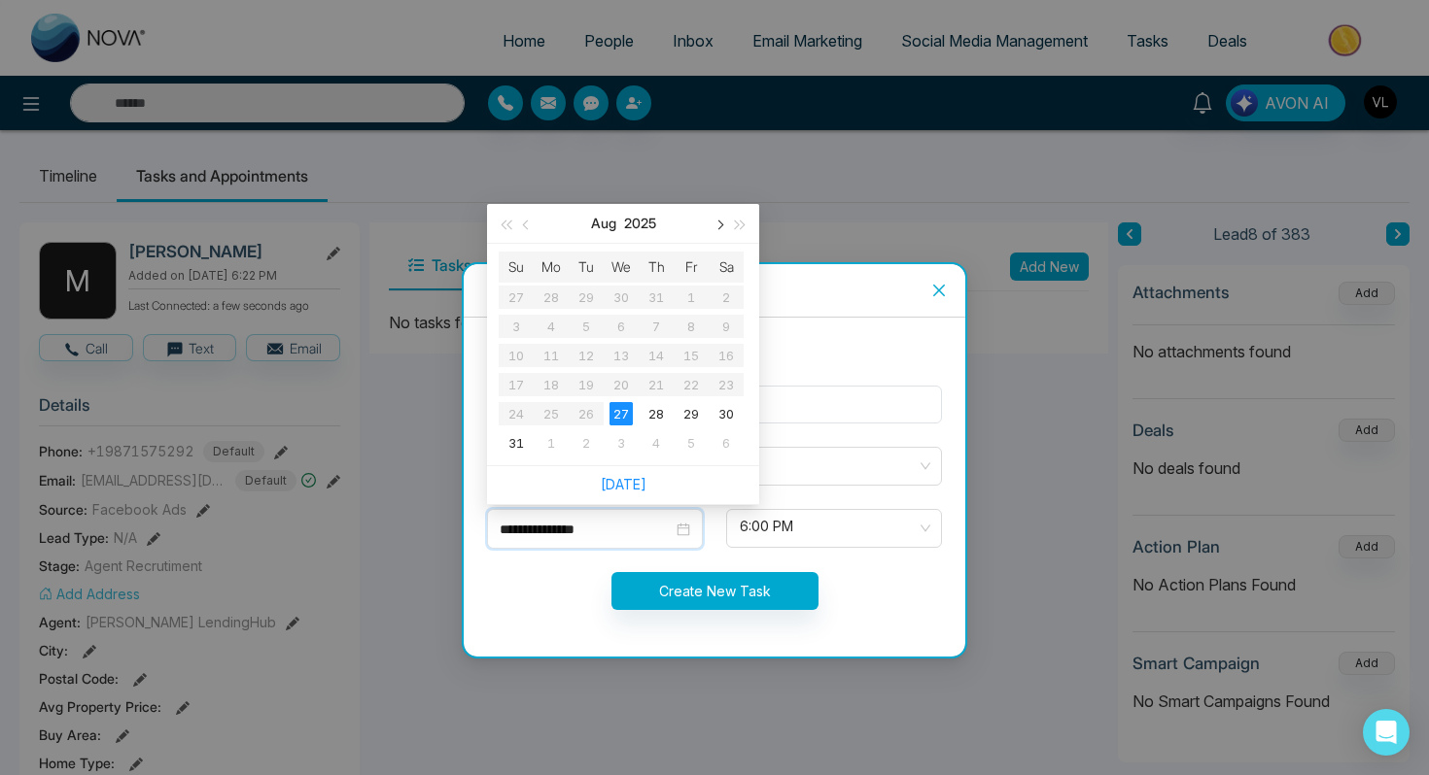
click at [712, 226] on button "button" at bounding box center [717, 223] width 21 height 39
type input "**********"
click at [545, 413] on div "29" at bounding box center [550, 413] width 23 height 23
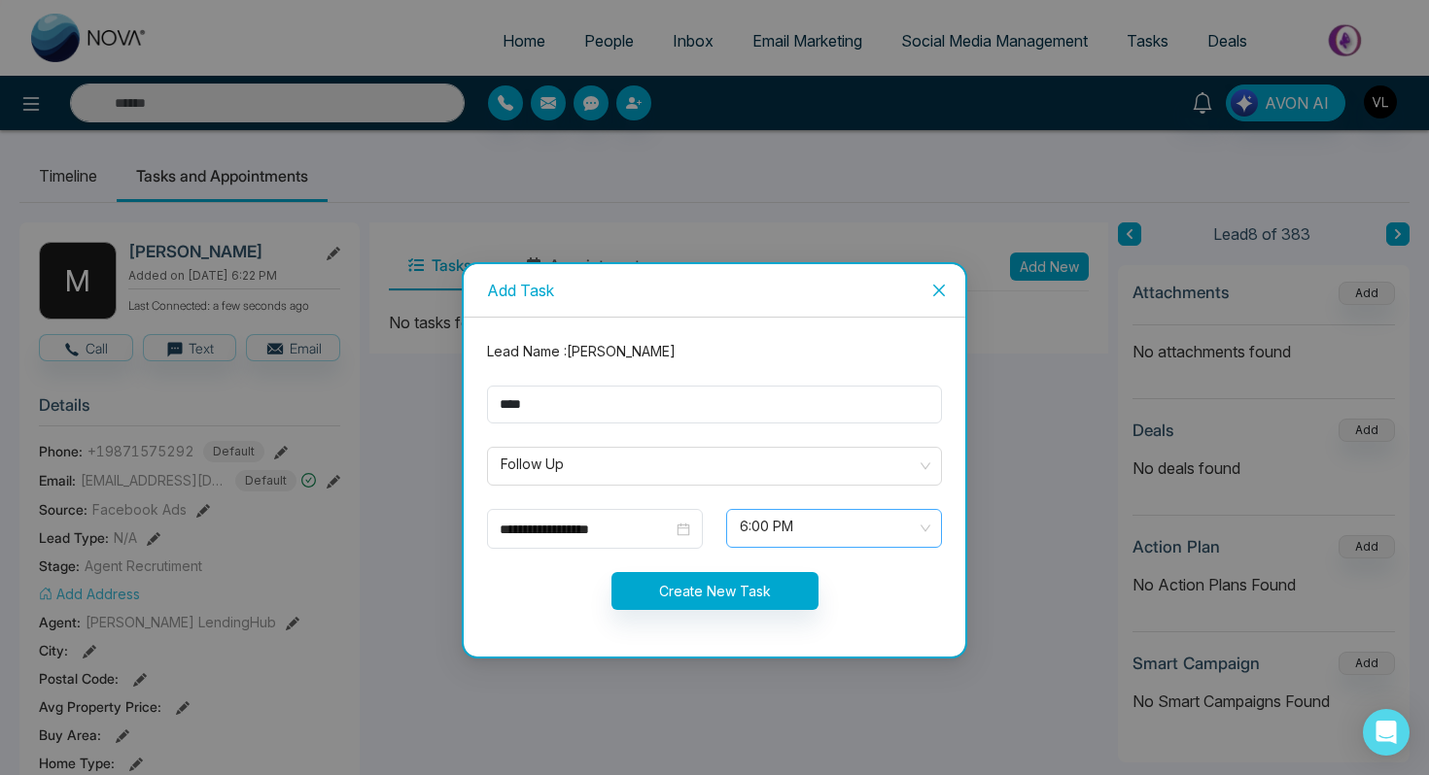
click at [773, 534] on span "6:00 PM" at bounding box center [834, 528] width 189 height 33
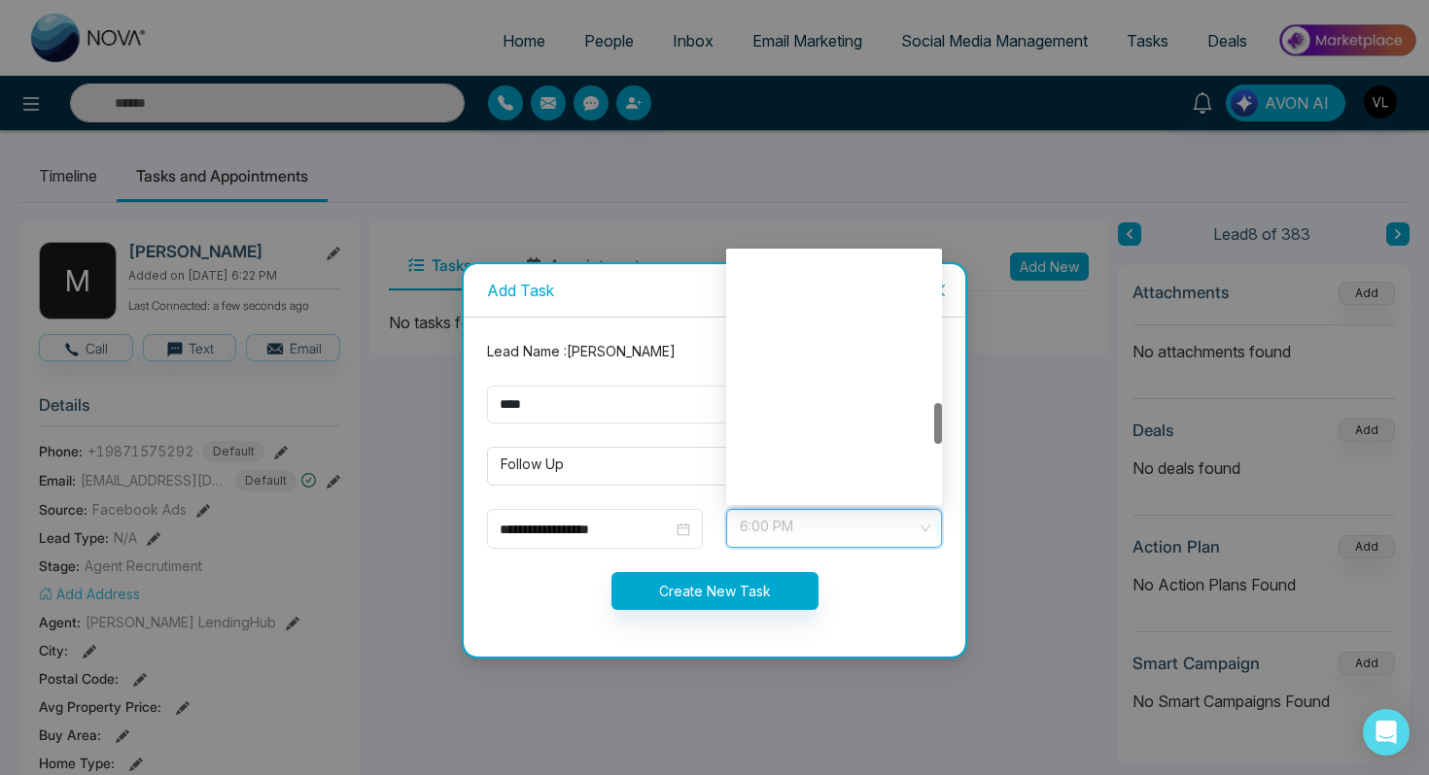
scroll to position [902, 0]
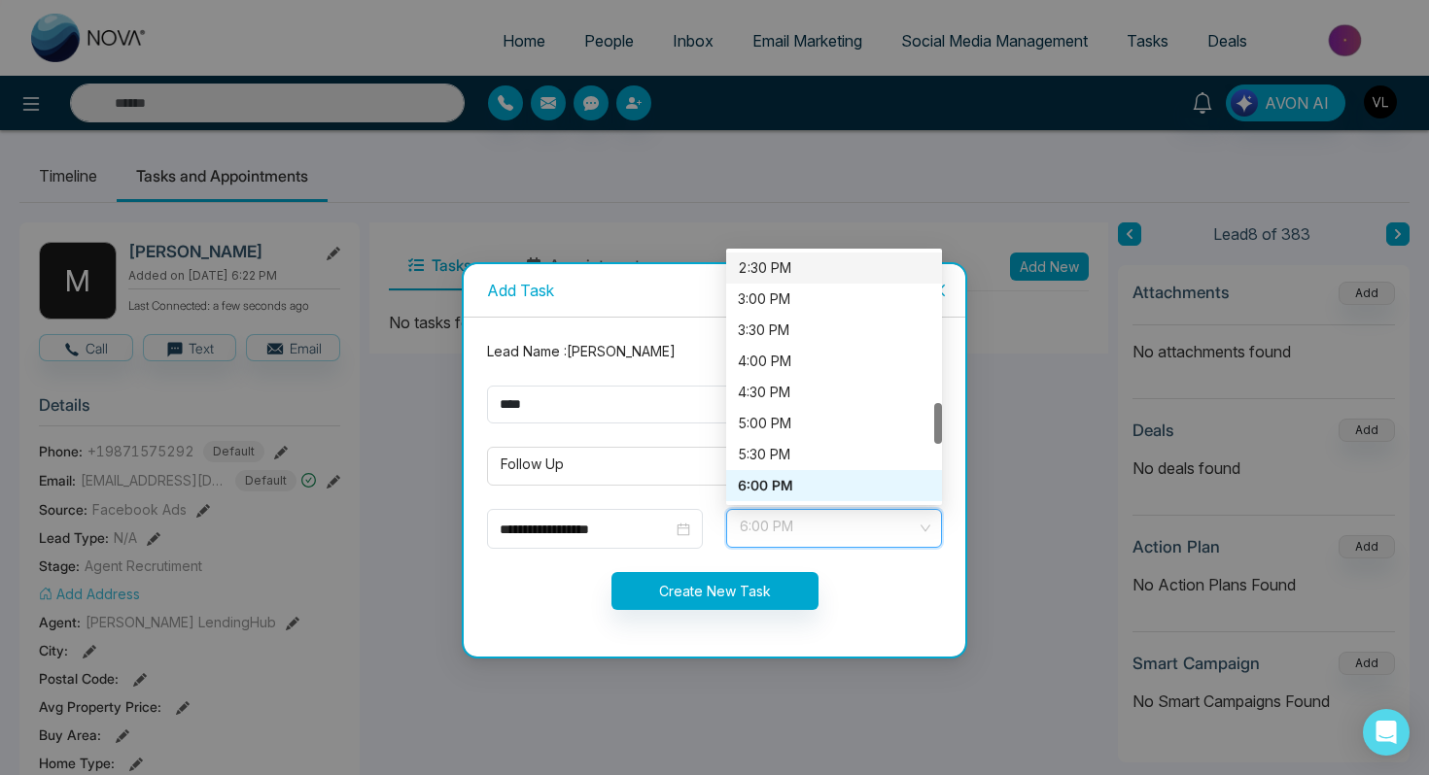
click at [773, 256] on div "2:30 PM" at bounding box center [834, 268] width 216 height 31
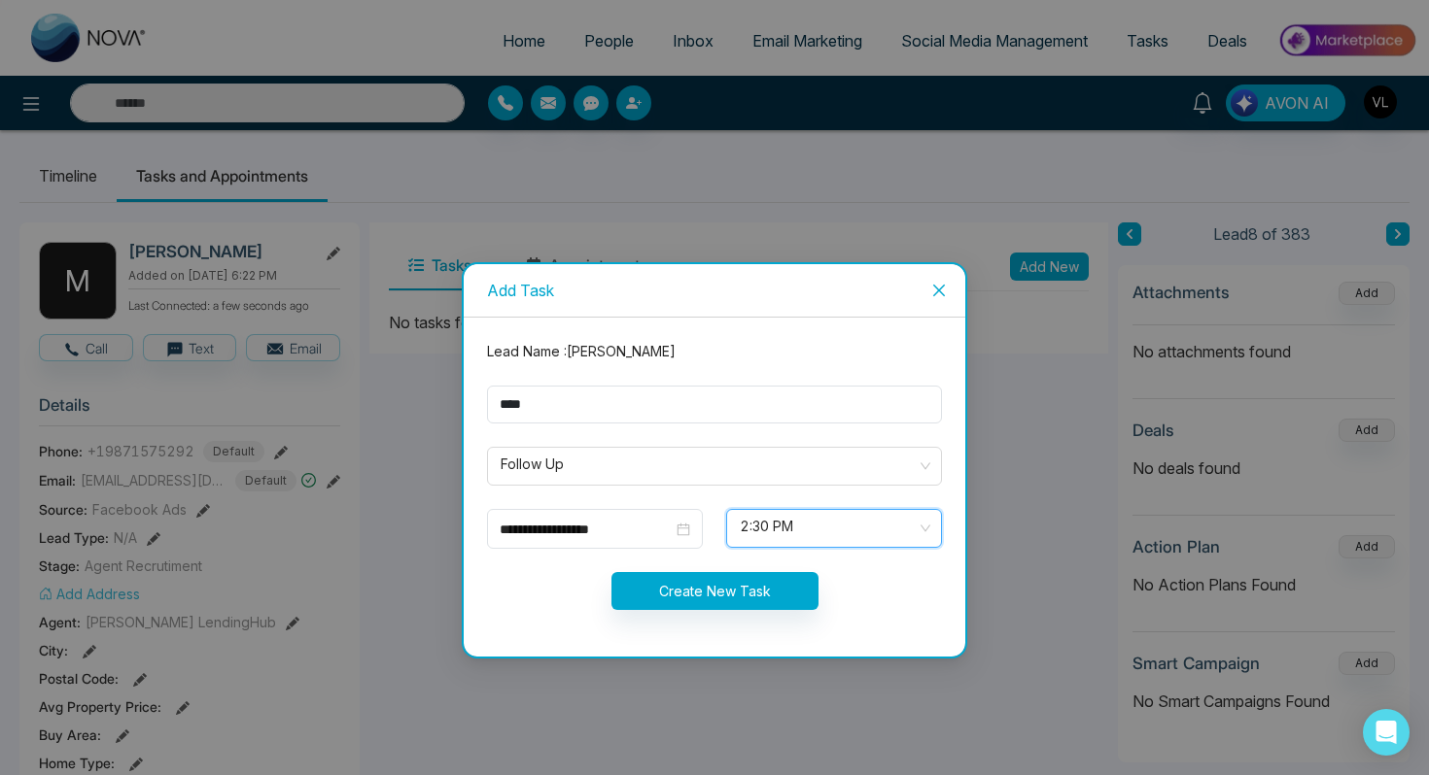
click at [658, 569] on form "**********" at bounding box center [714, 487] width 478 height 293
click at [705, 599] on button "Create New Task" at bounding box center [714, 591] width 207 height 38
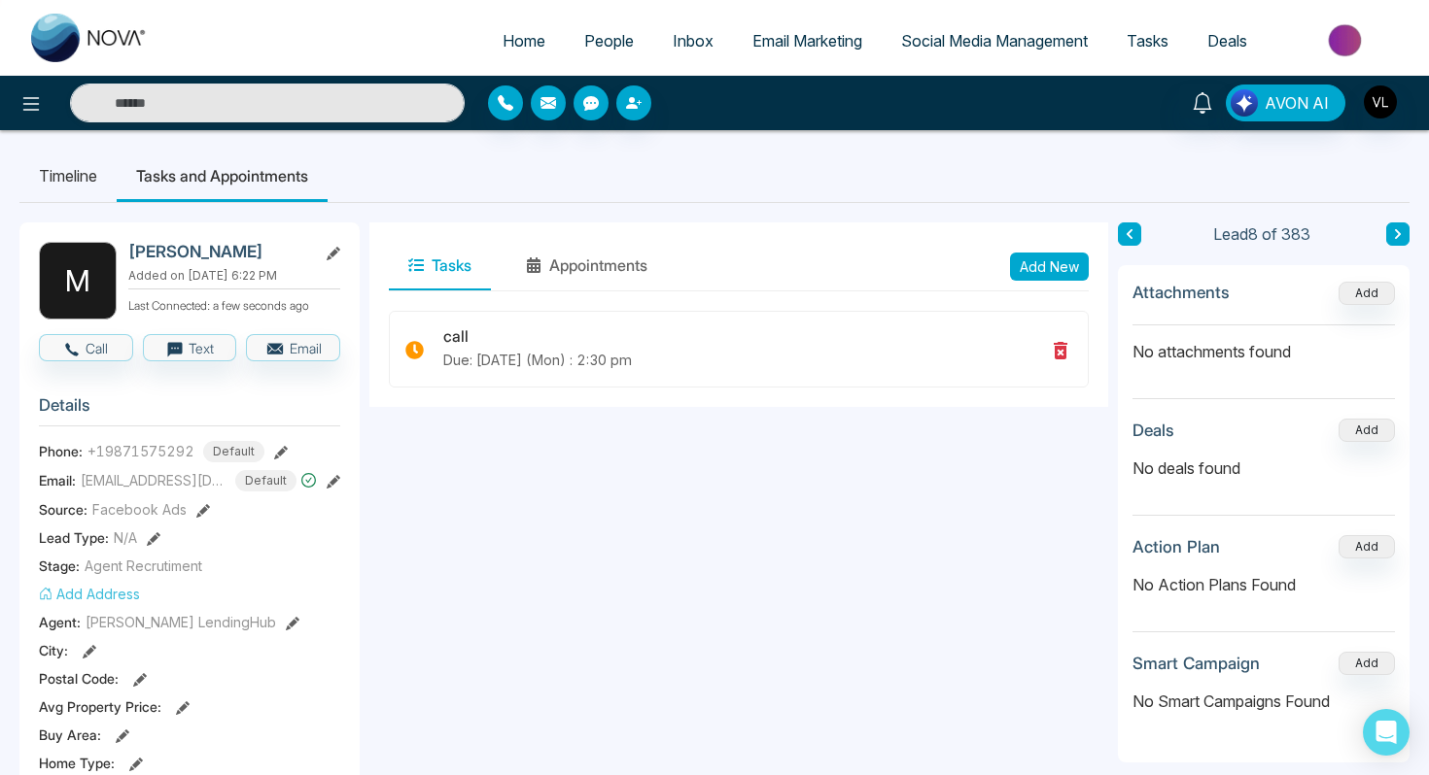
click at [584, 61] on li "People" at bounding box center [609, 42] width 88 height 40
click at [584, 42] on span "People" at bounding box center [609, 40] width 50 height 19
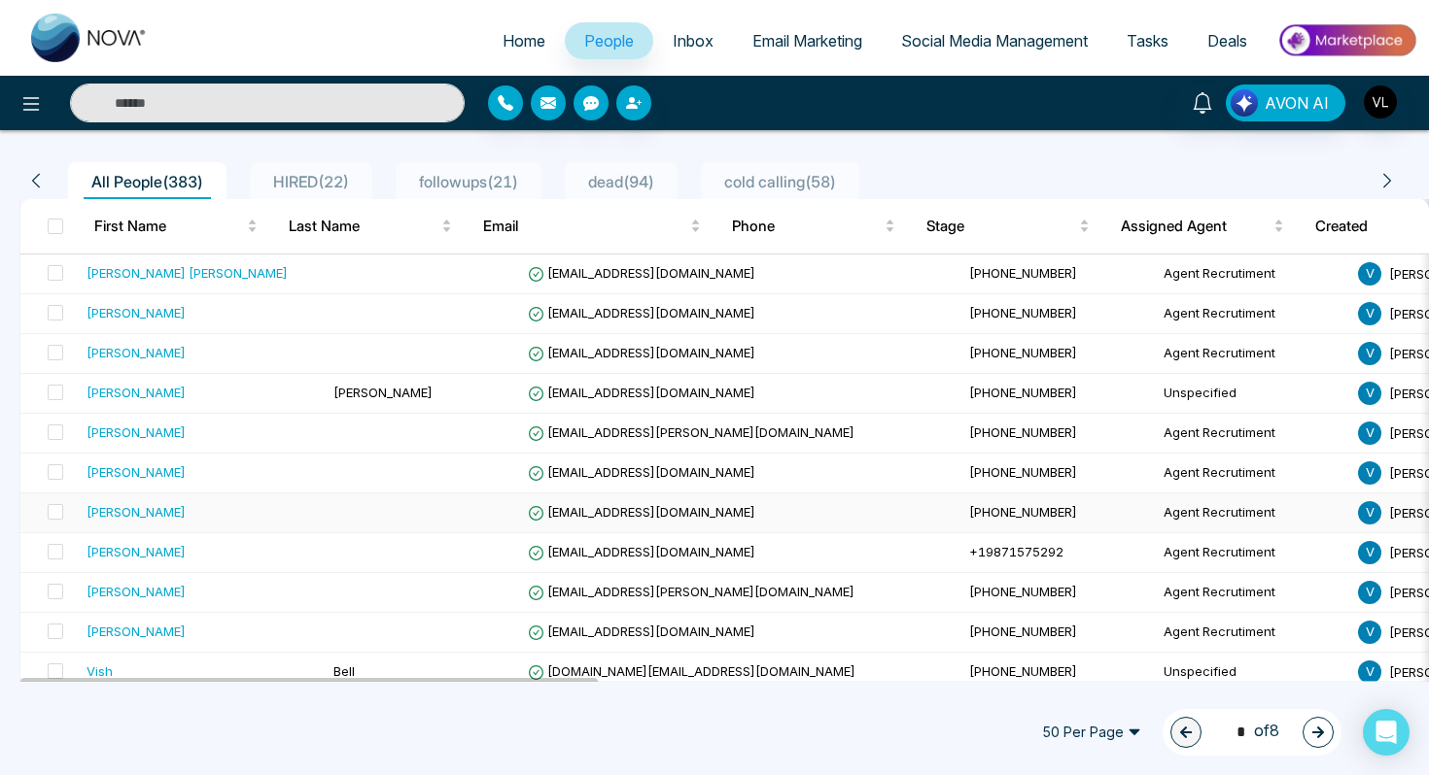
scroll to position [145, 0]
